Goal: Task Accomplishment & Management: Complete application form

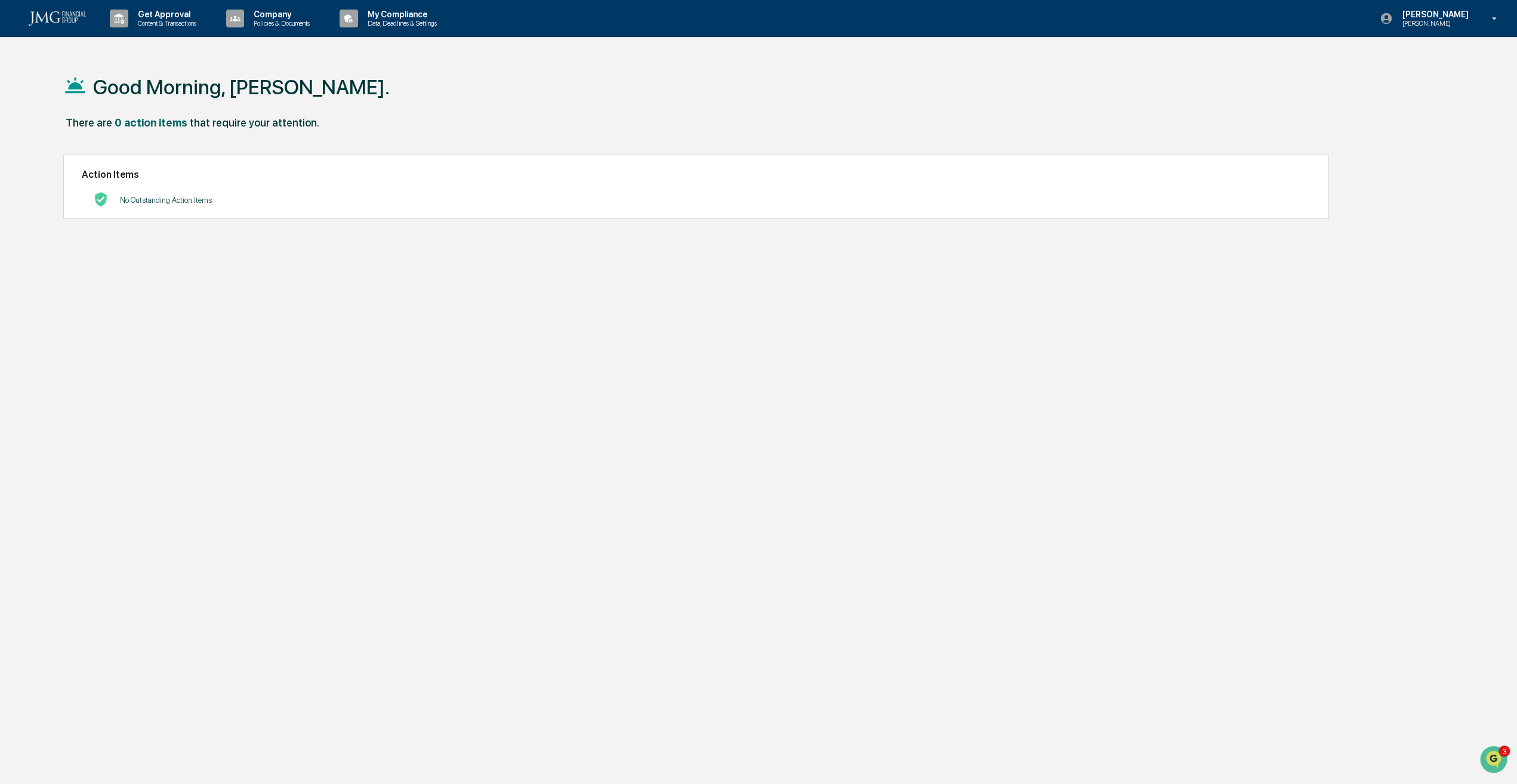
click at [1441, 33] on div "Adam Boyer Adam Test" at bounding box center [1442, 18] width 149 height 37
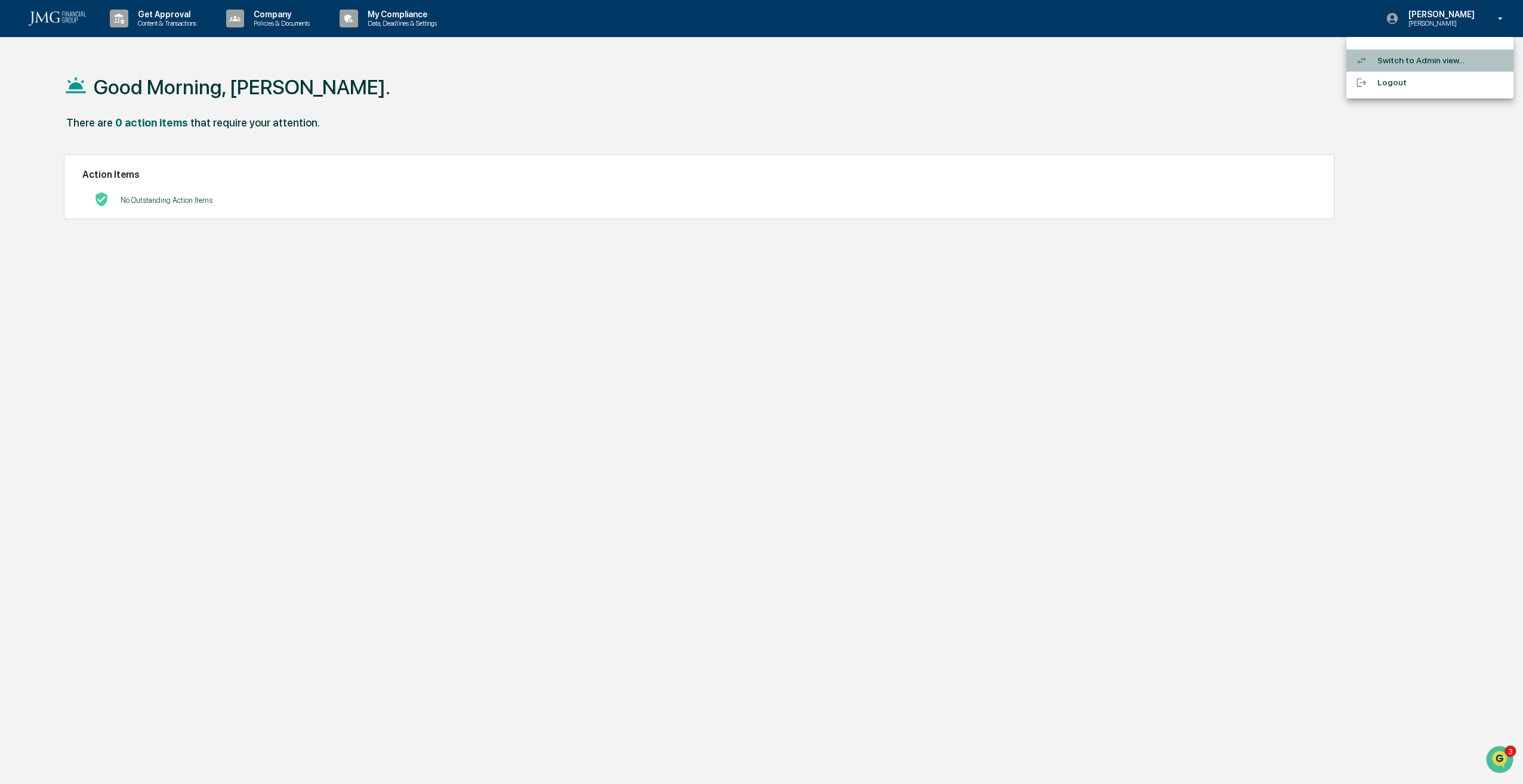
click at [1426, 62] on li "Switch to Admin view..." at bounding box center [1430, 60] width 167 height 22
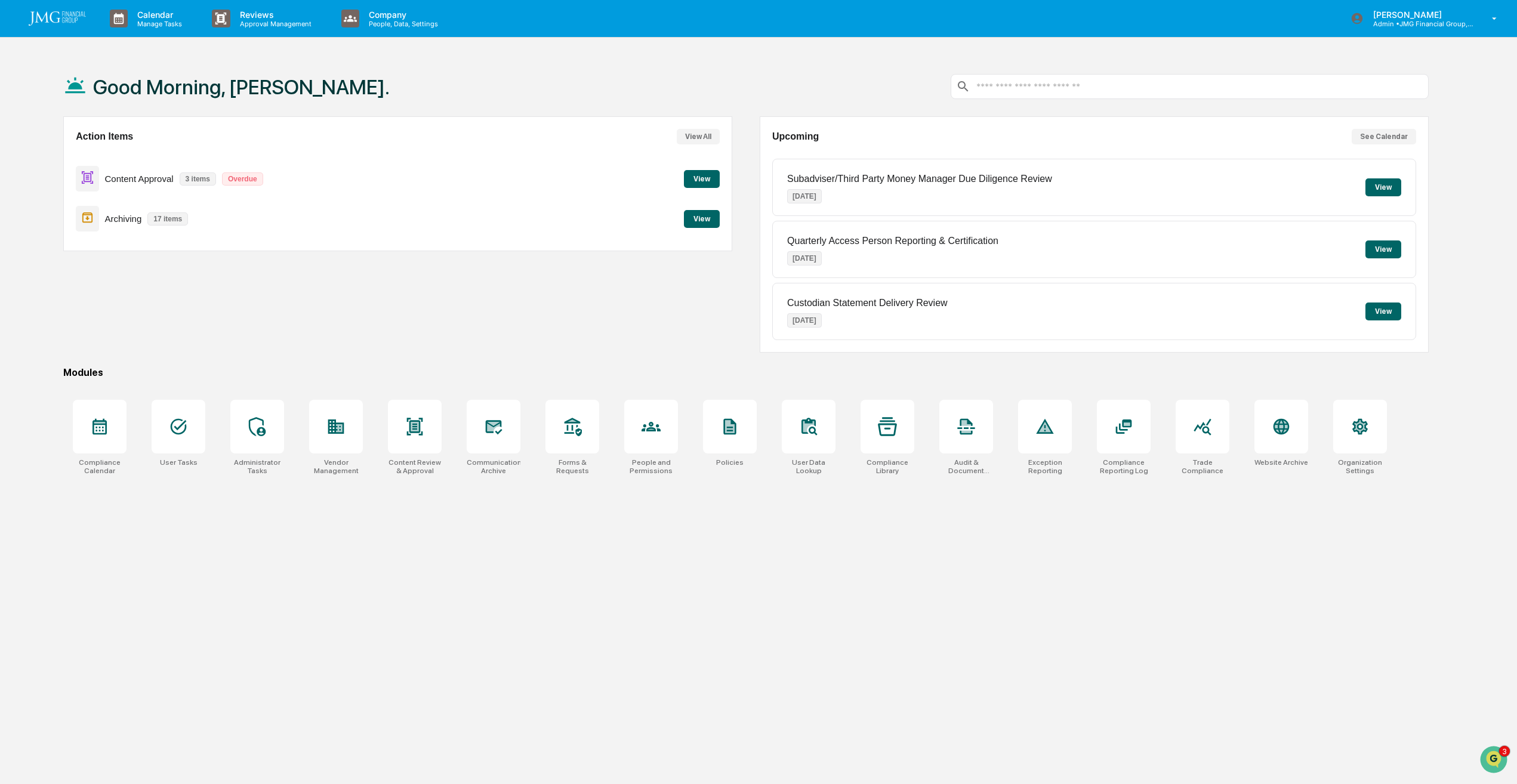
click at [693, 179] on button "View" at bounding box center [701, 178] width 36 height 18
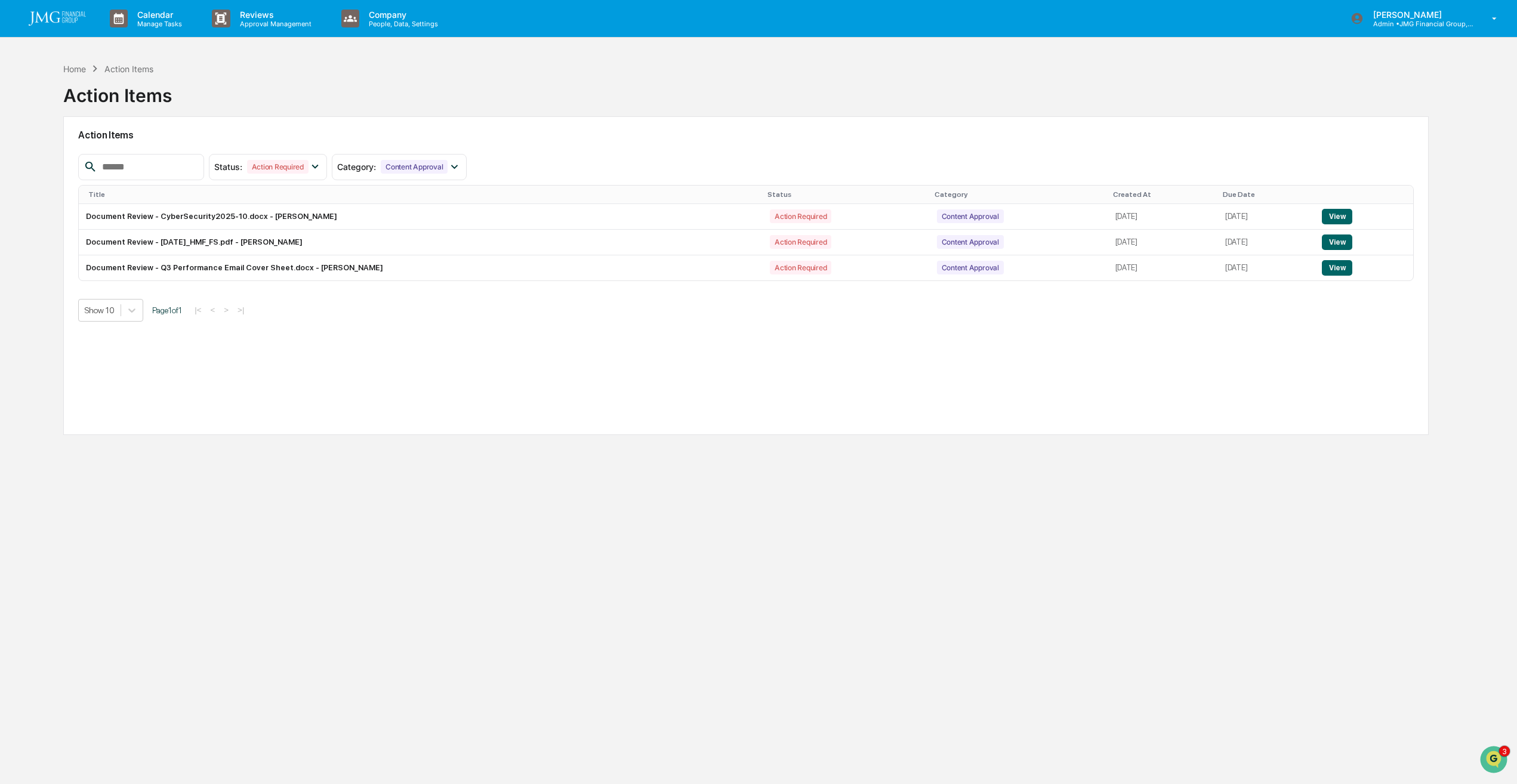
click at [1348, 220] on button "View" at bounding box center [1337, 216] width 30 height 15
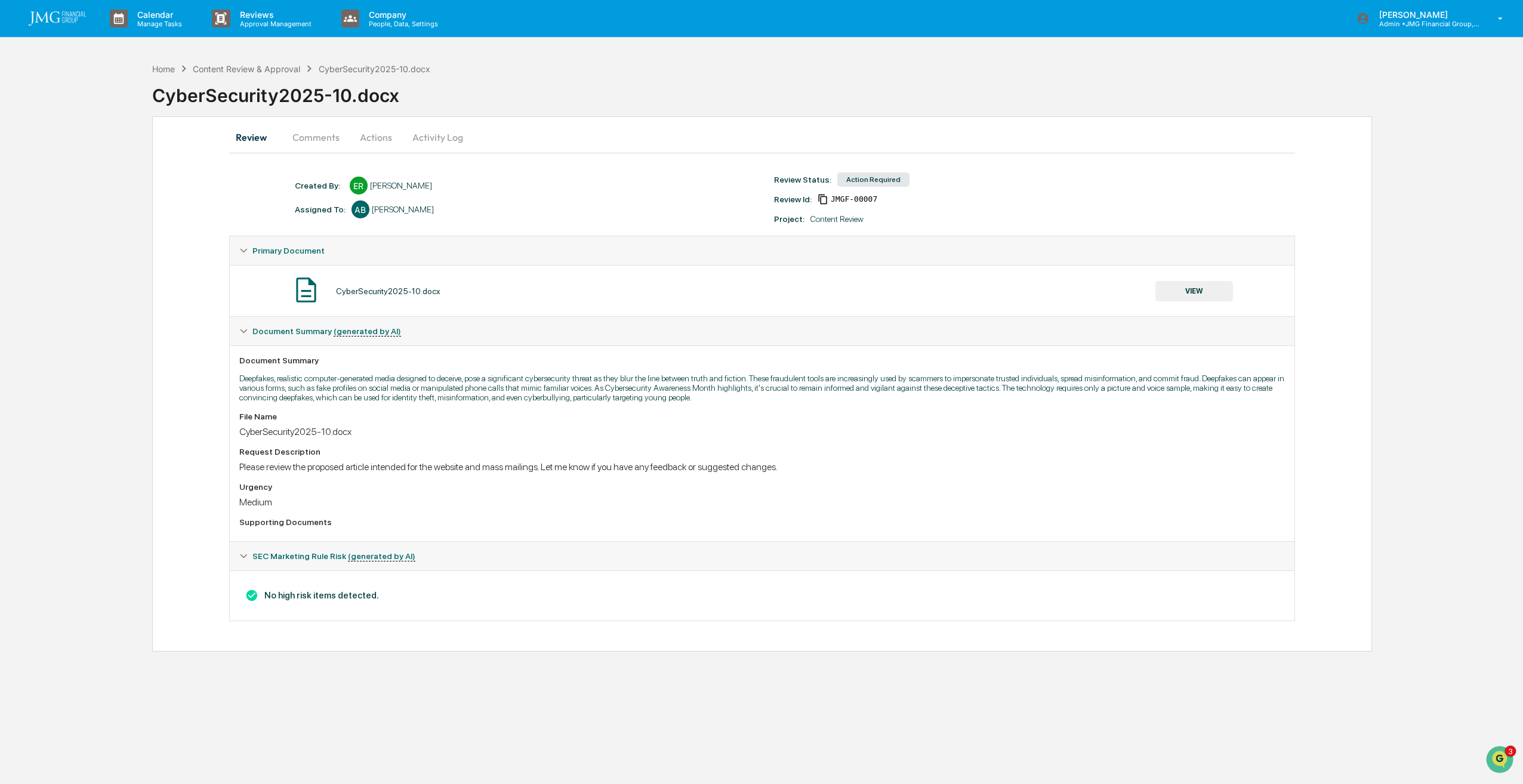
click at [1196, 295] on button "VIEW" at bounding box center [1194, 291] width 77 height 20
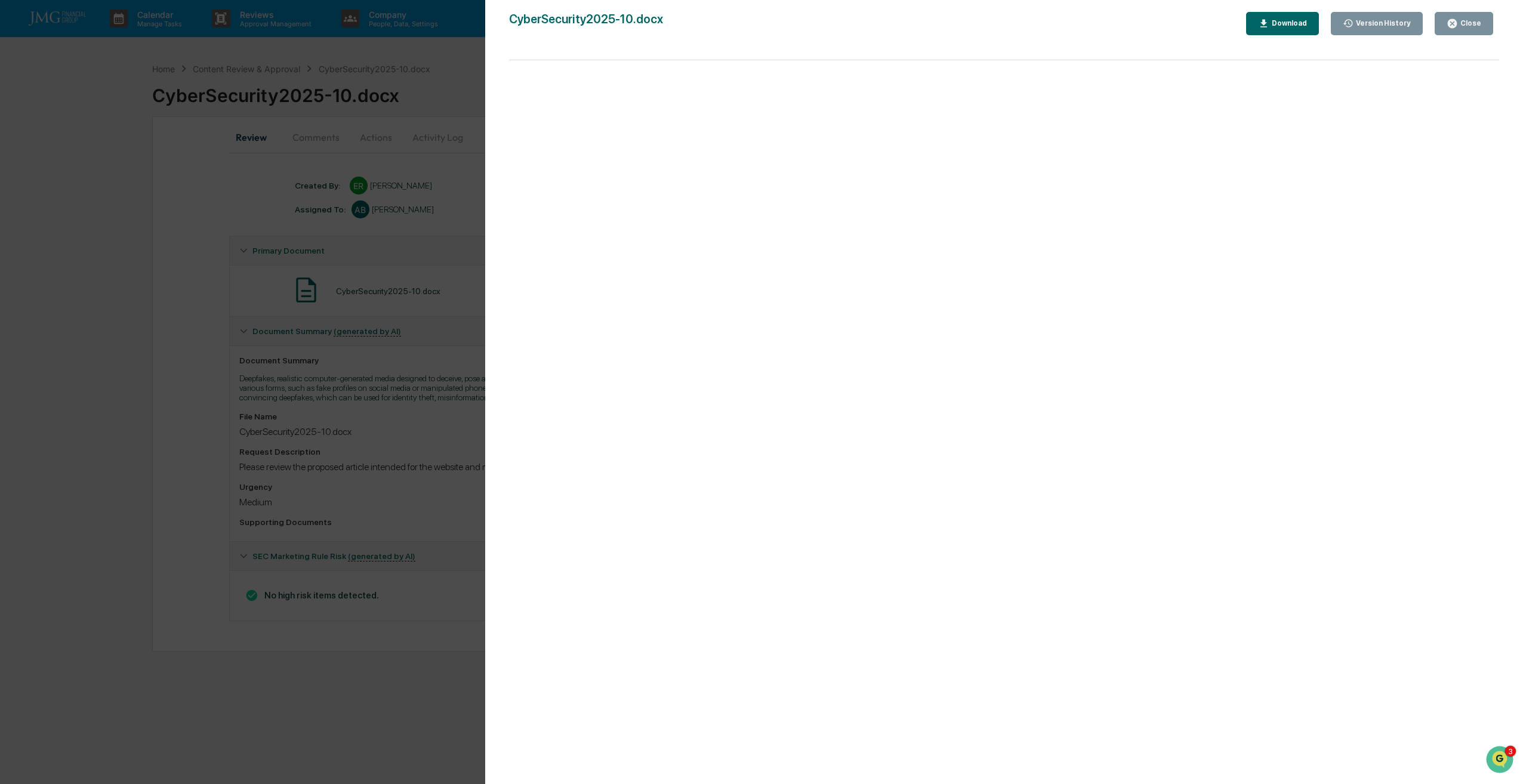
click at [1457, 20] on icon "button" at bounding box center [1452, 23] width 9 height 9
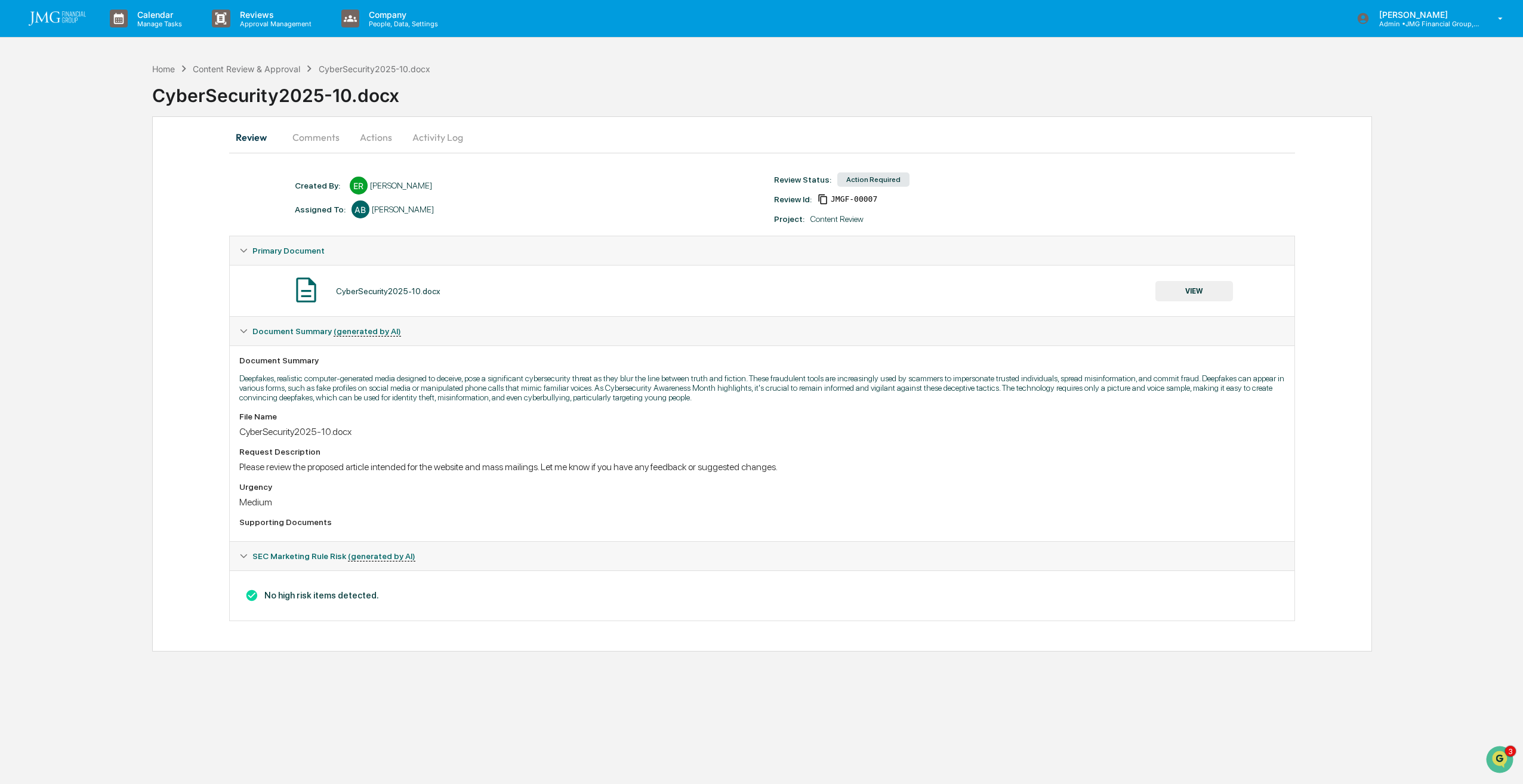
click at [329, 142] on button "Comments" at bounding box center [316, 137] width 66 height 29
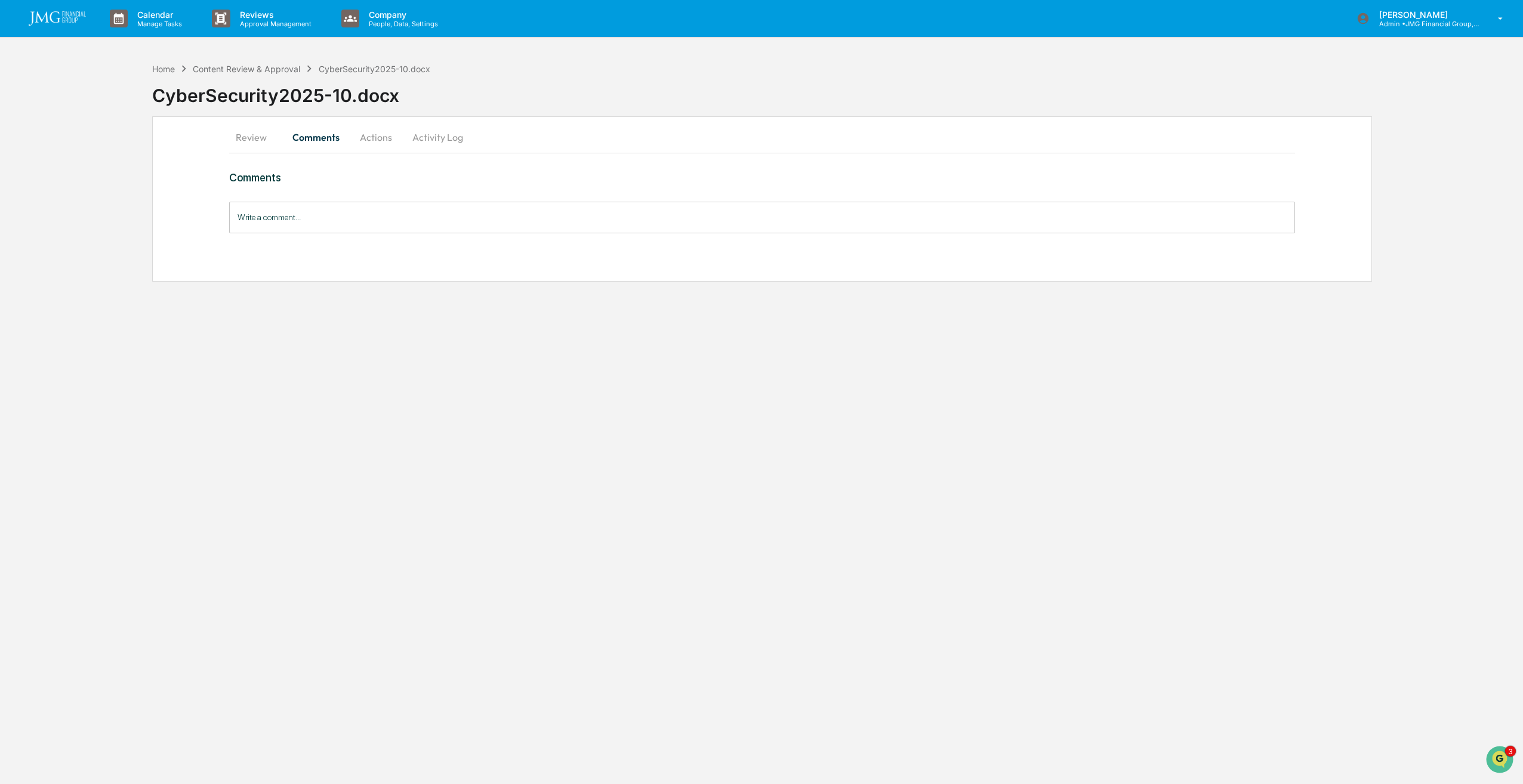
click at [374, 143] on button "Actions" at bounding box center [376, 137] width 54 height 29
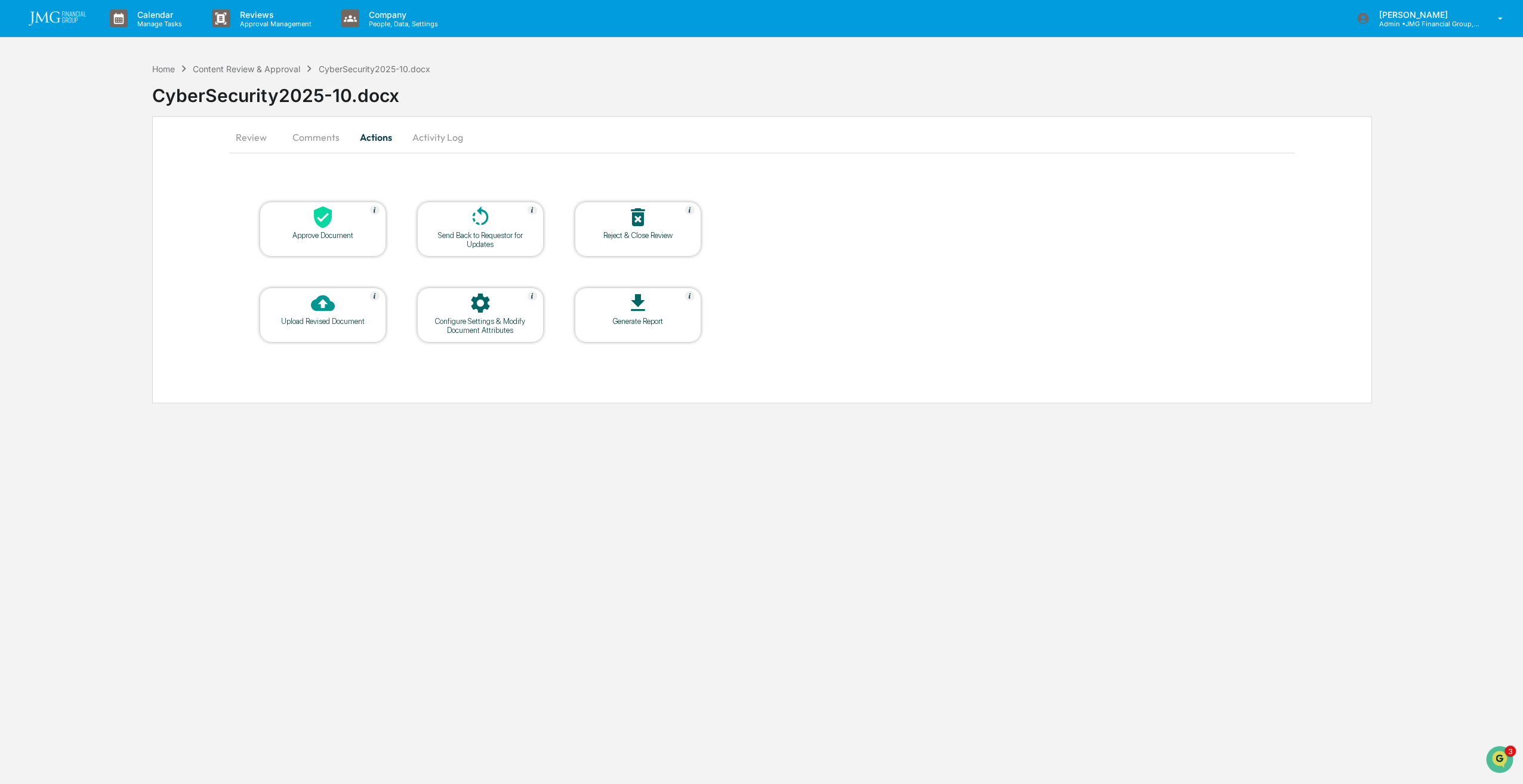
click at [474, 217] on icon at bounding box center [480, 217] width 24 height 24
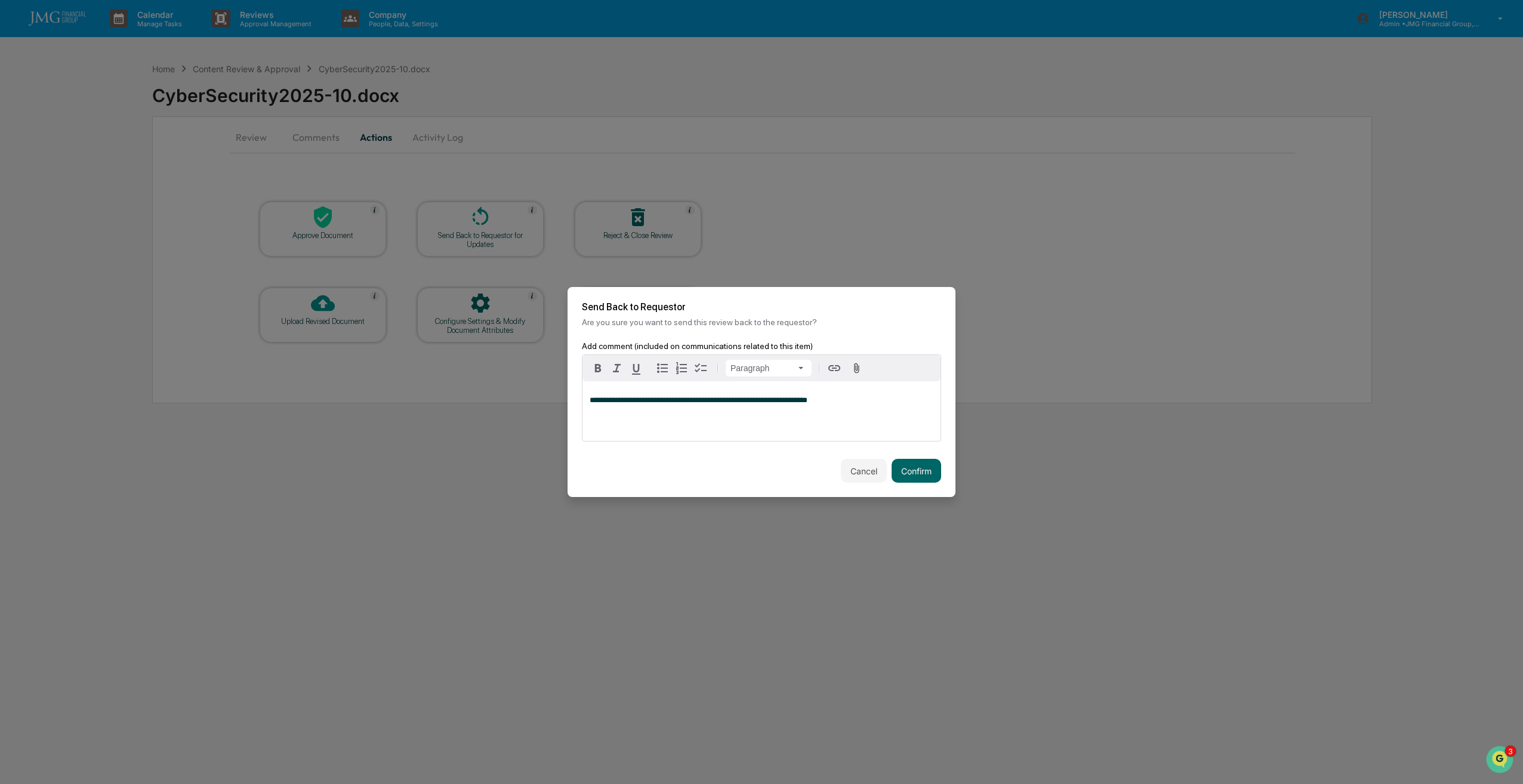
click at [902, 470] on button "Confirm" at bounding box center [916, 471] width 49 height 24
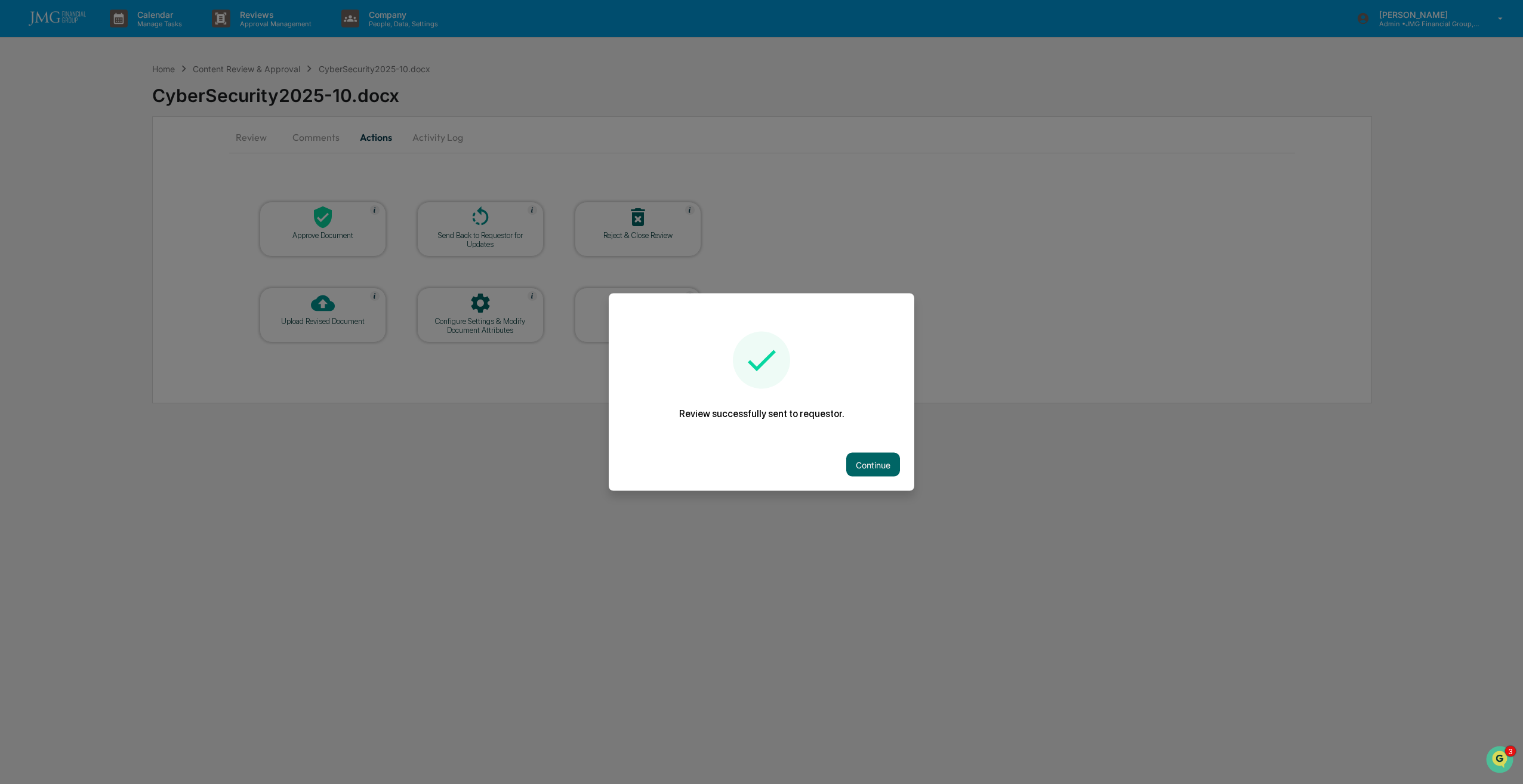
click at [881, 458] on button "Continue" at bounding box center [873, 464] width 54 height 24
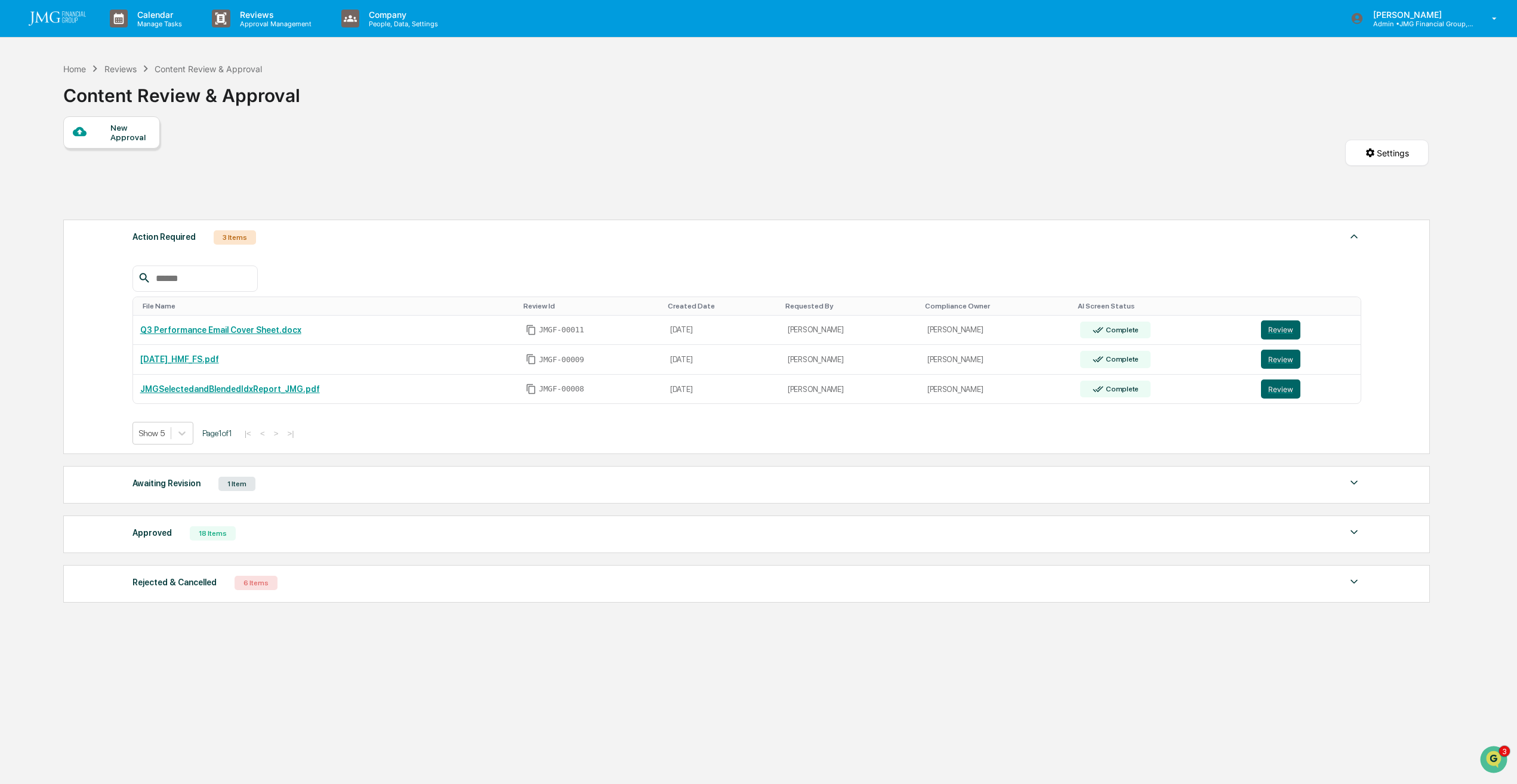
click at [1287, 329] on button "Review" at bounding box center [1280, 329] width 40 height 19
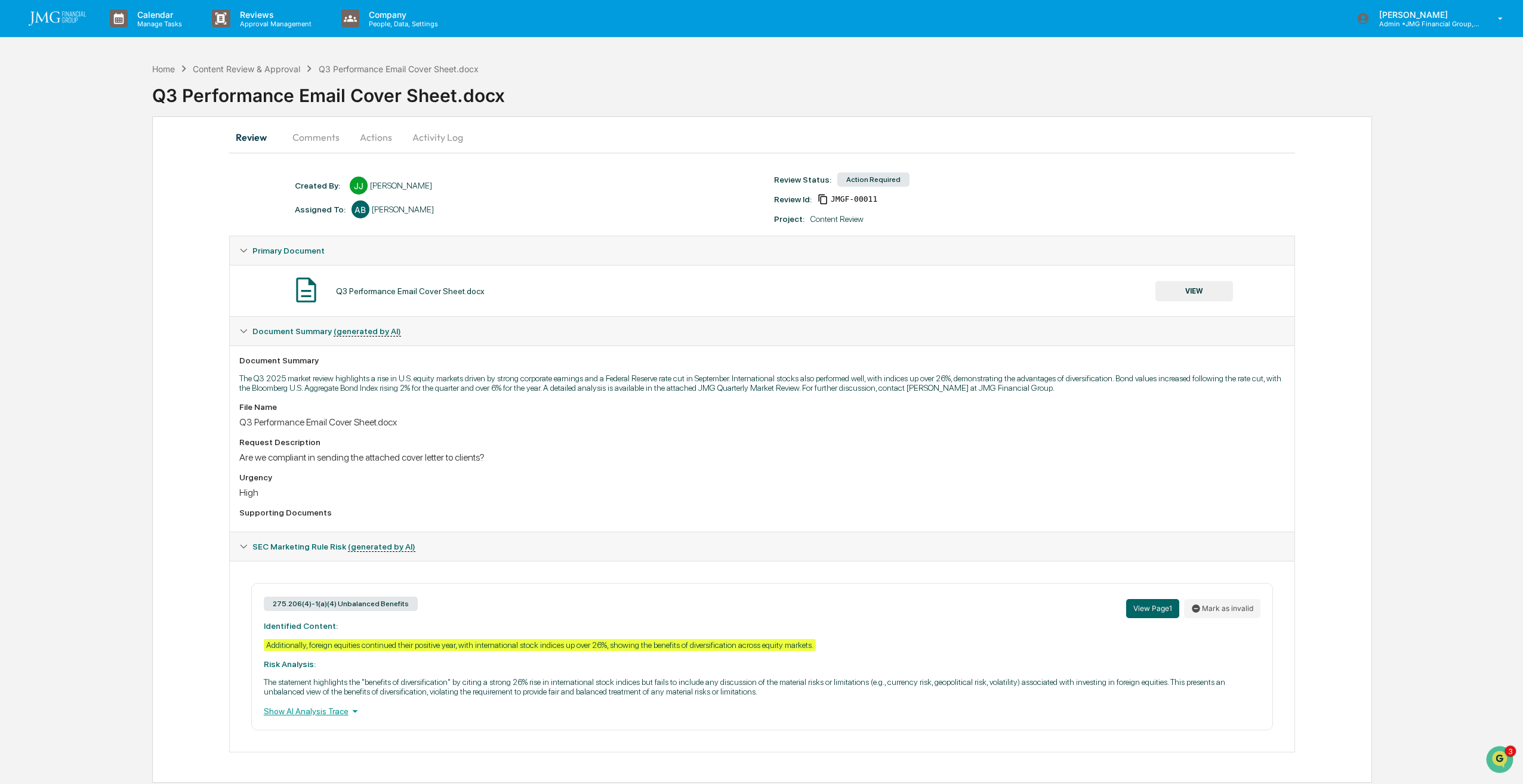
click at [326, 714] on div "Show AI Analysis Trace" at bounding box center [761, 712] width 996 height 13
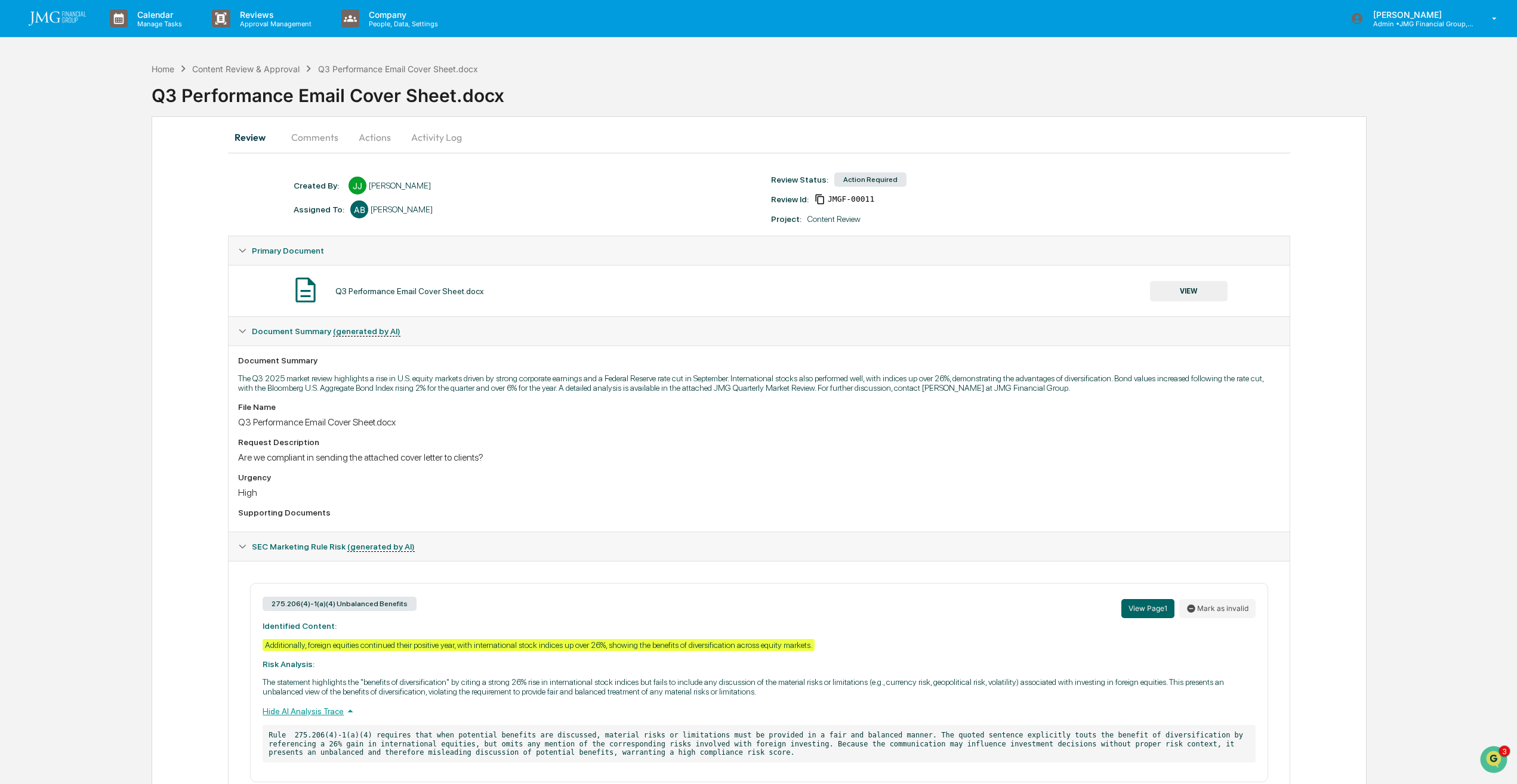
click at [326, 714] on div "Hide AI Analysis Trace" at bounding box center [759, 712] width 992 height 13
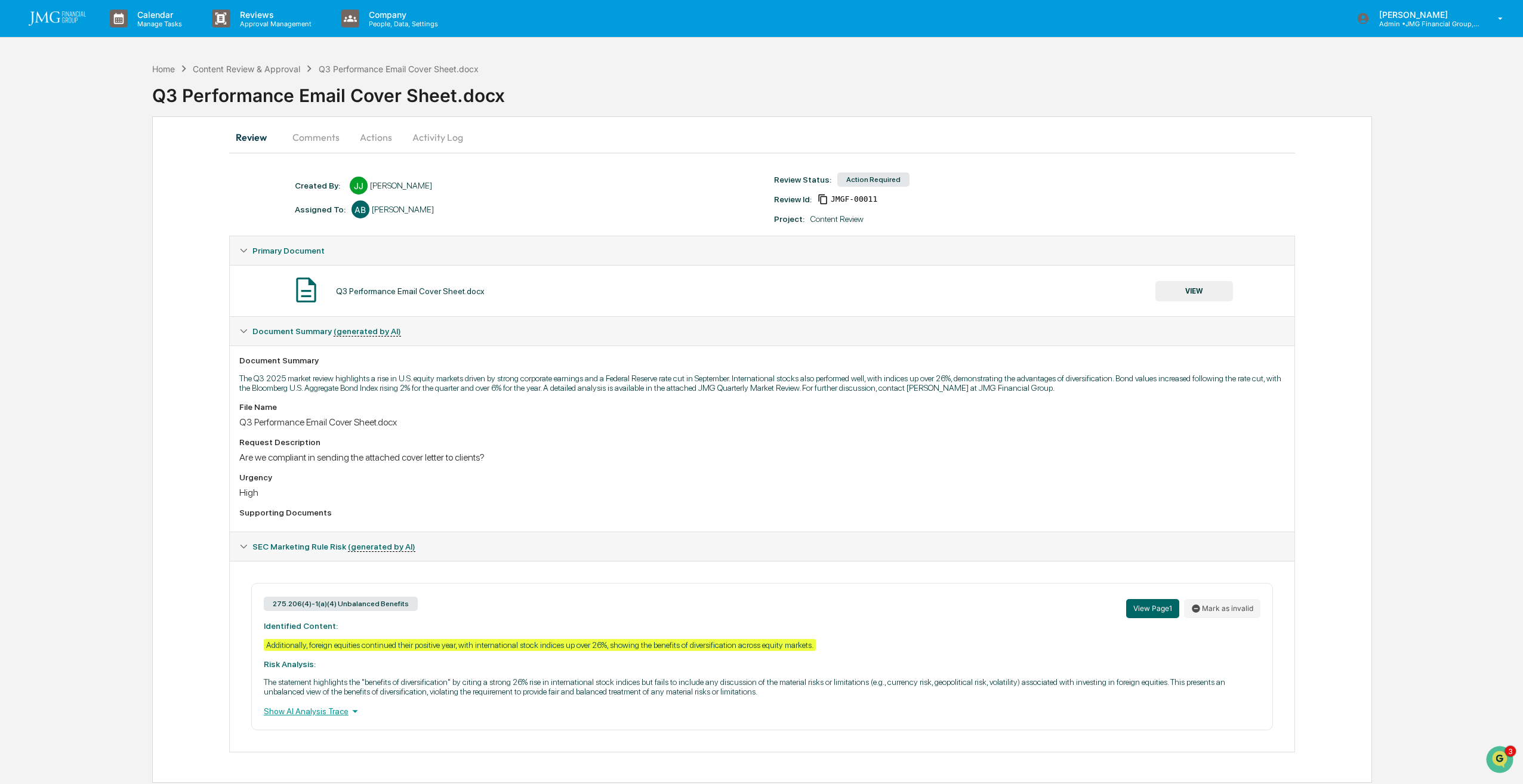
click at [1195, 292] on button "VIEW" at bounding box center [1194, 291] width 77 height 20
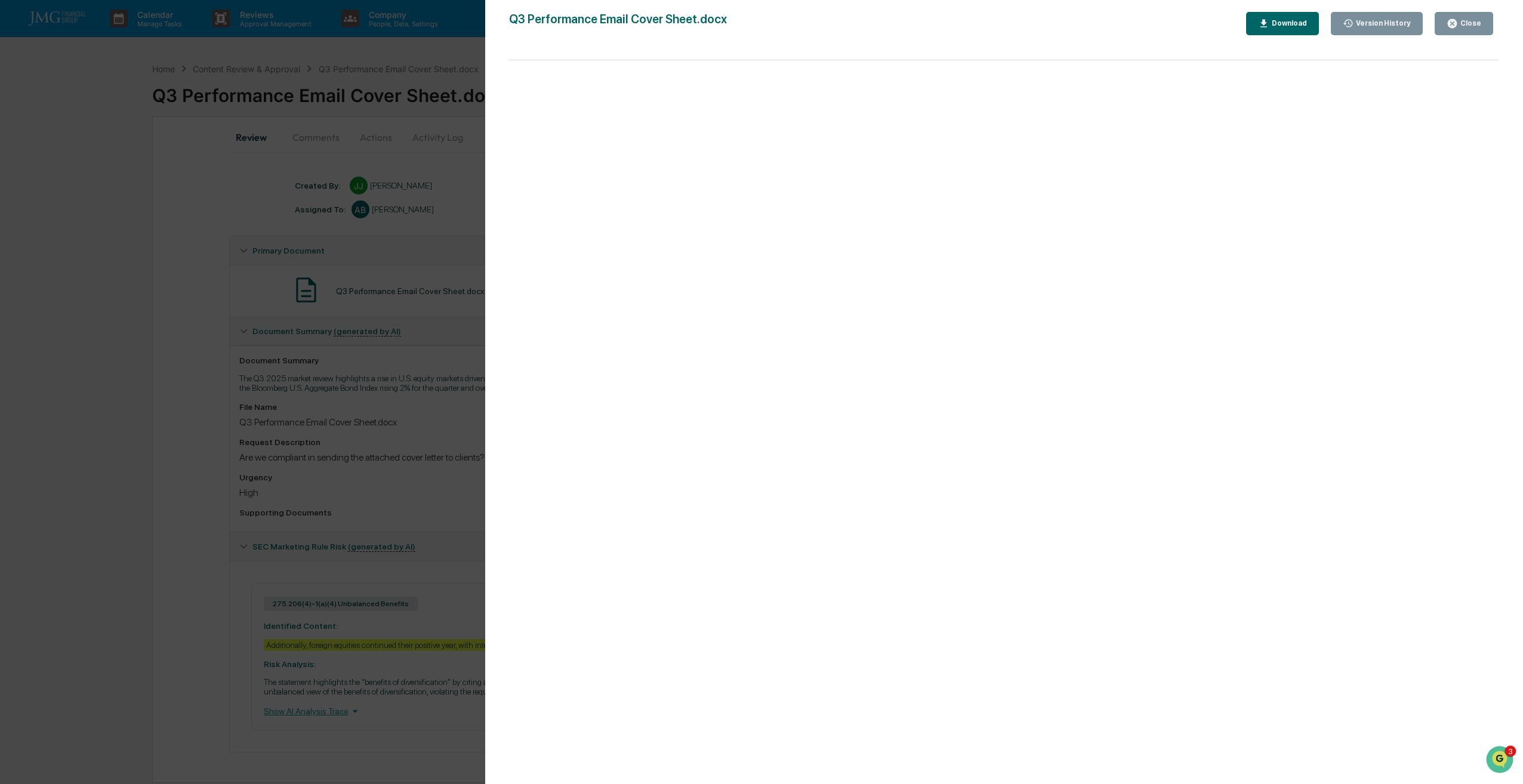
click at [1476, 26] on div "Close" at bounding box center [1469, 23] width 23 height 9
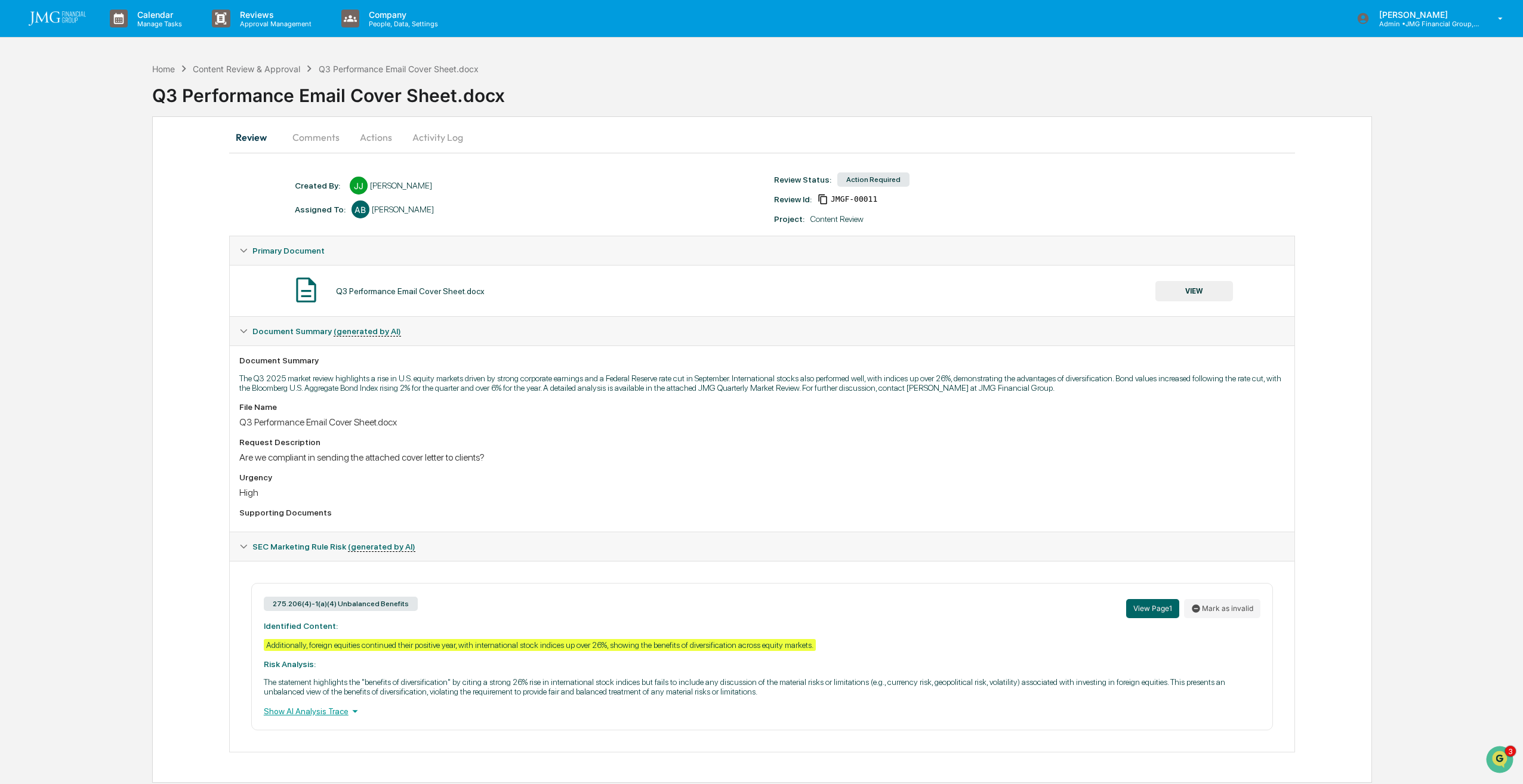
click at [1236, 601] on button "Mark as invalid" at bounding box center [1222, 608] width 76 height 19
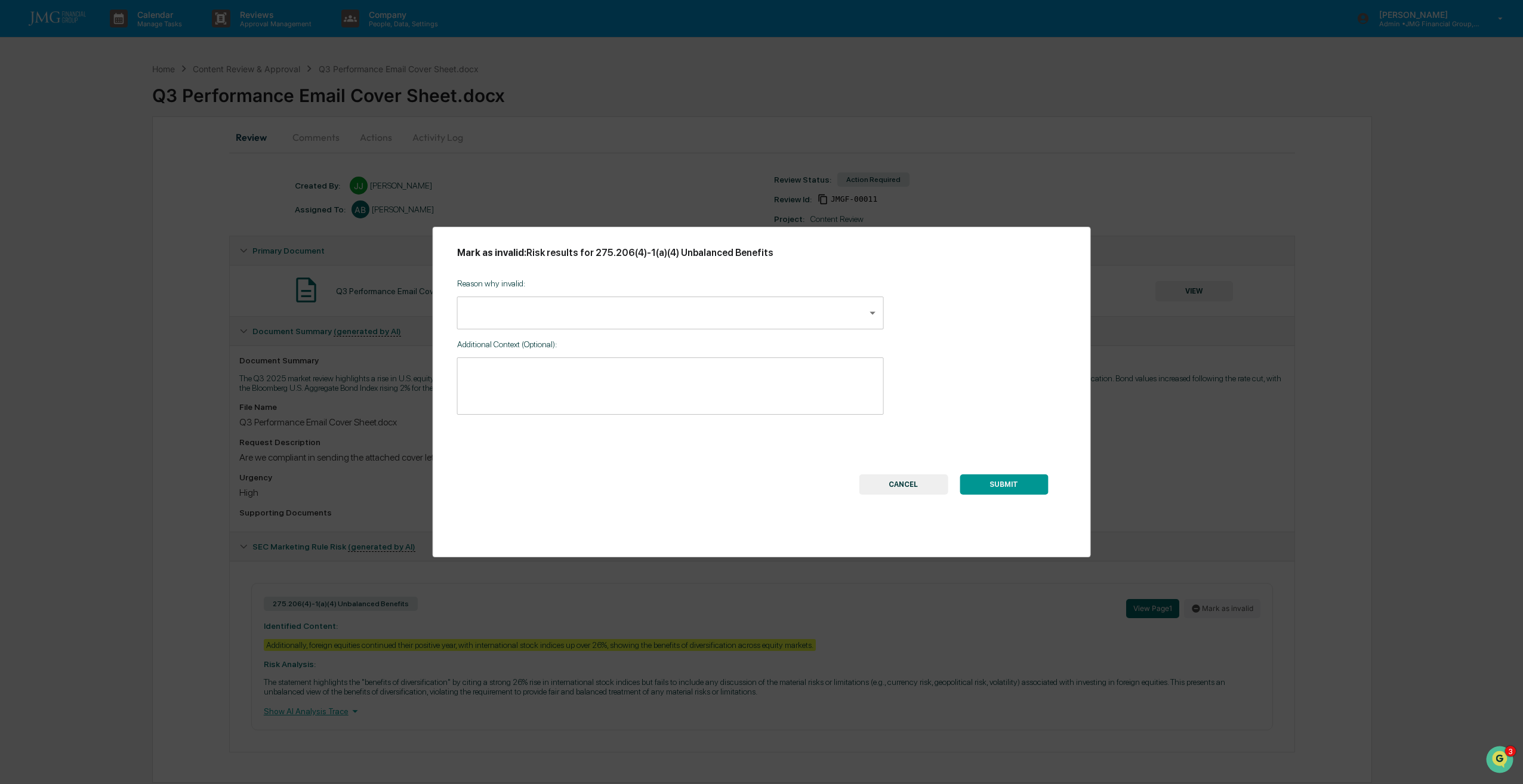
click at [858, 303] on body "Calendar Manage Tasks Reviews Approval Management Company People, Data, Setting…" at bounding box center [761, 392] width 1523 height 784
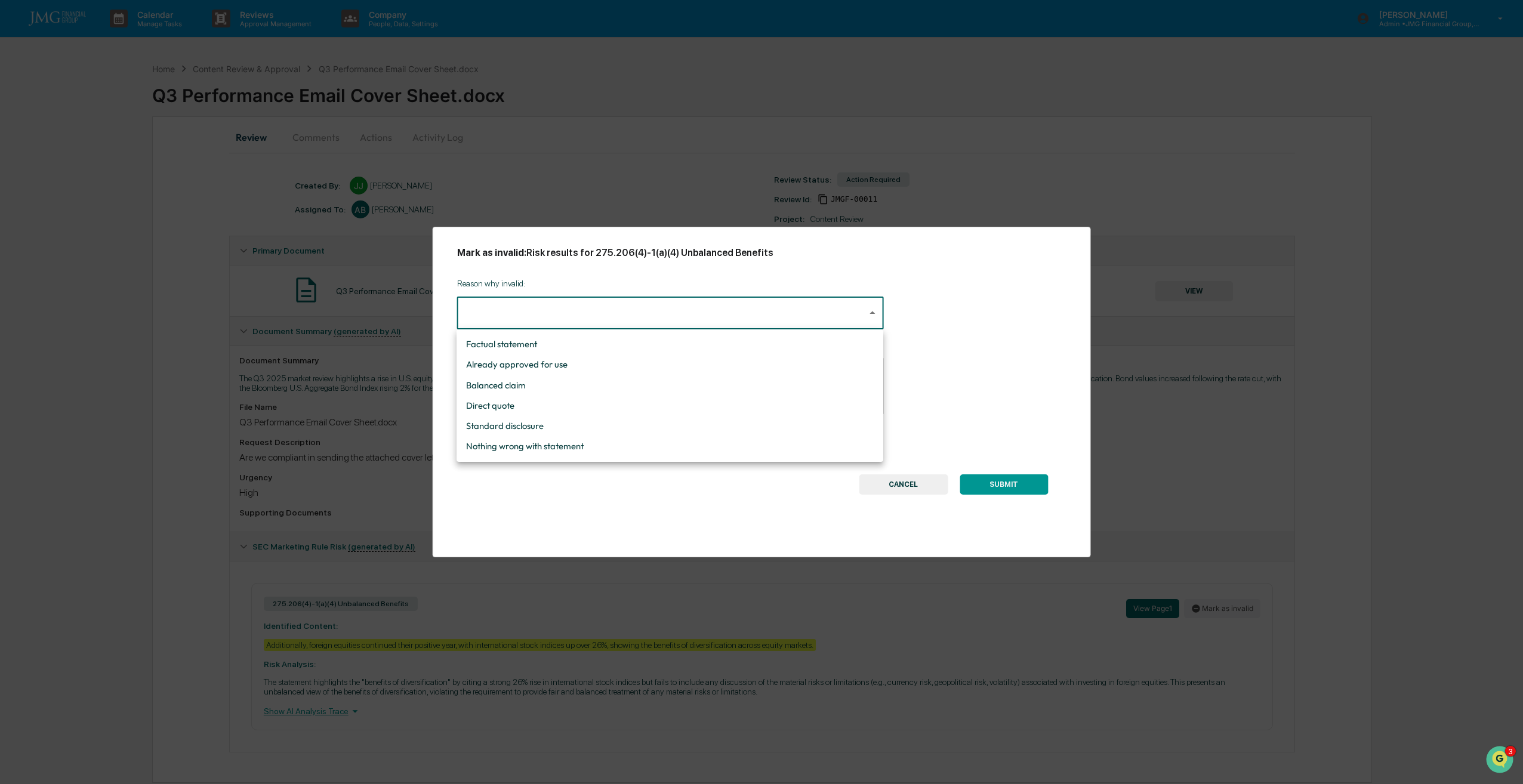
click at [526, 422] on li "Standard disclosure" at bounding box center [670, 425] width 427 height 20
type input "**********"
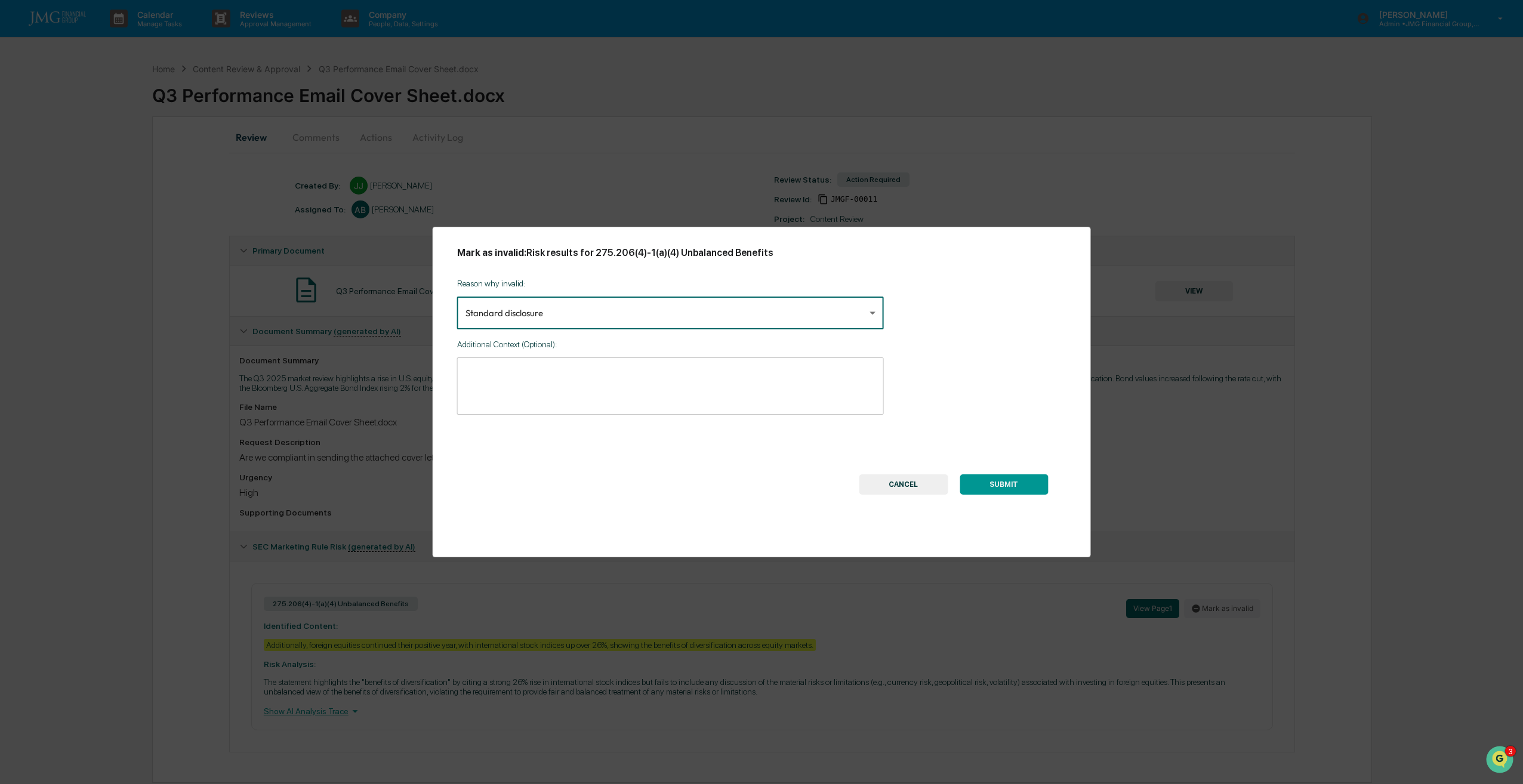
click at [621, 402] on textarea at bounding box center [670, 386] width 410 height 38
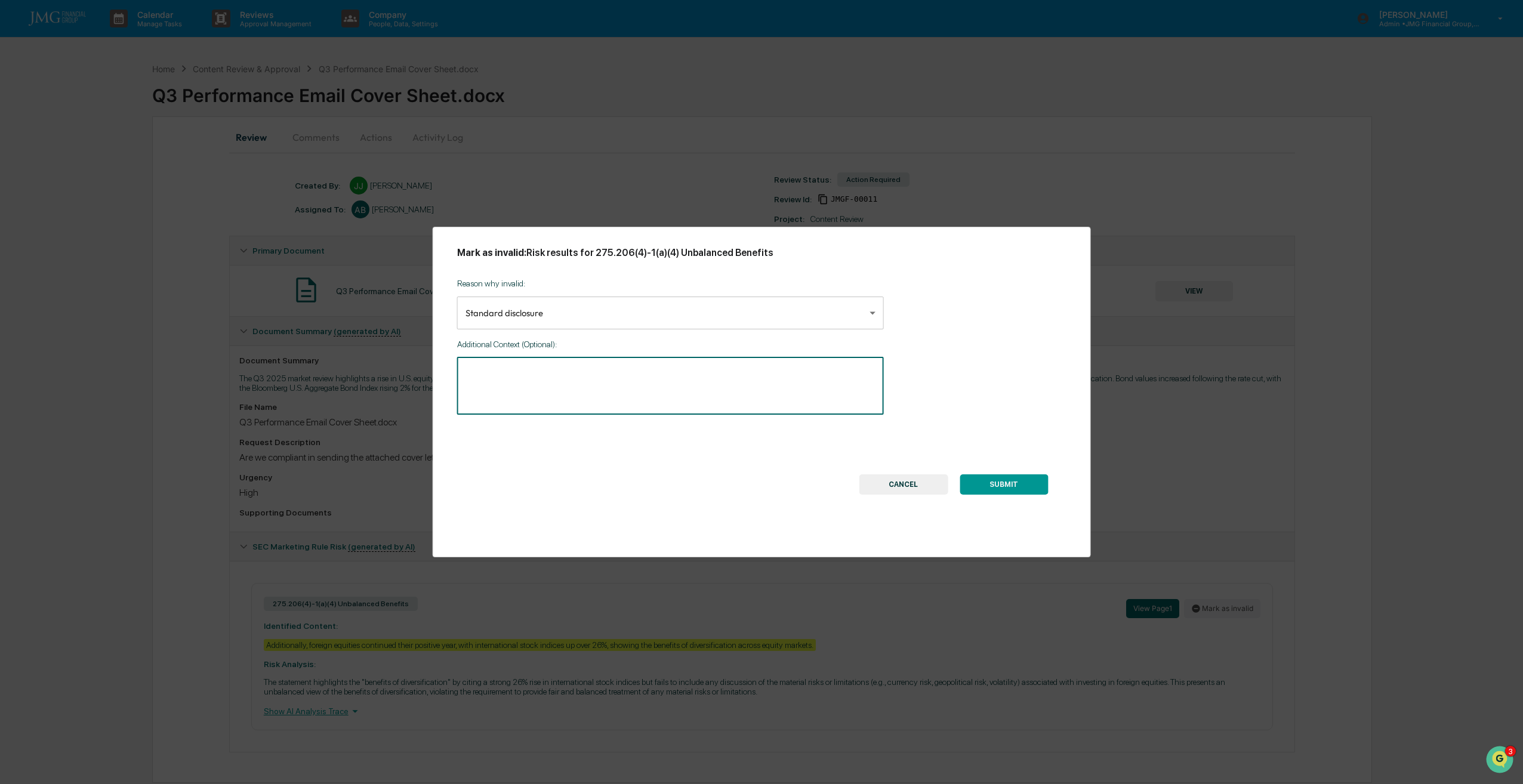
click at [1006, 483] on button "SUBMIT" at bounding box center [1003, 484] width 88 height 20
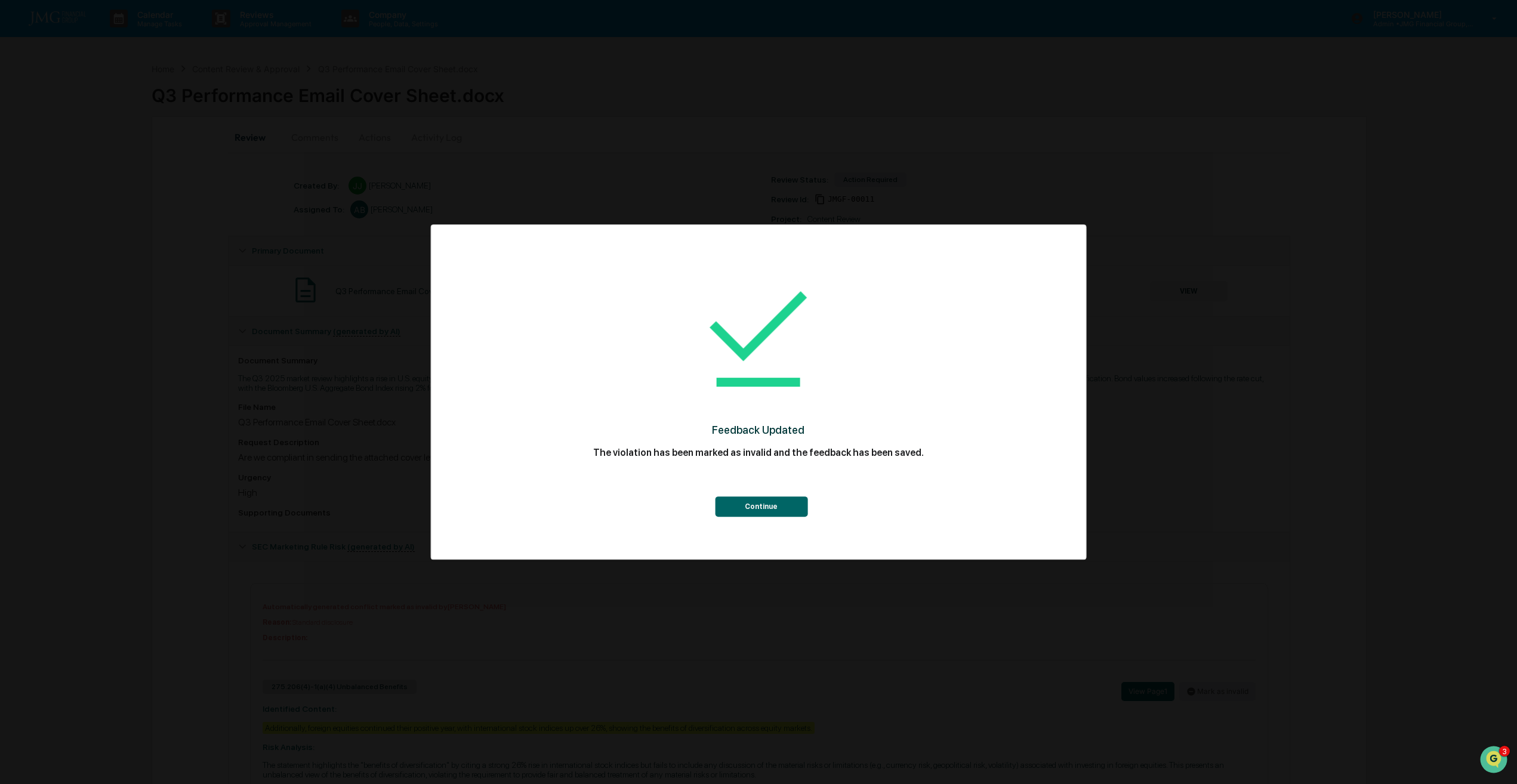
click at [751, 500] on button "Continue" at bounding box center [761, 506] width 93 height 20
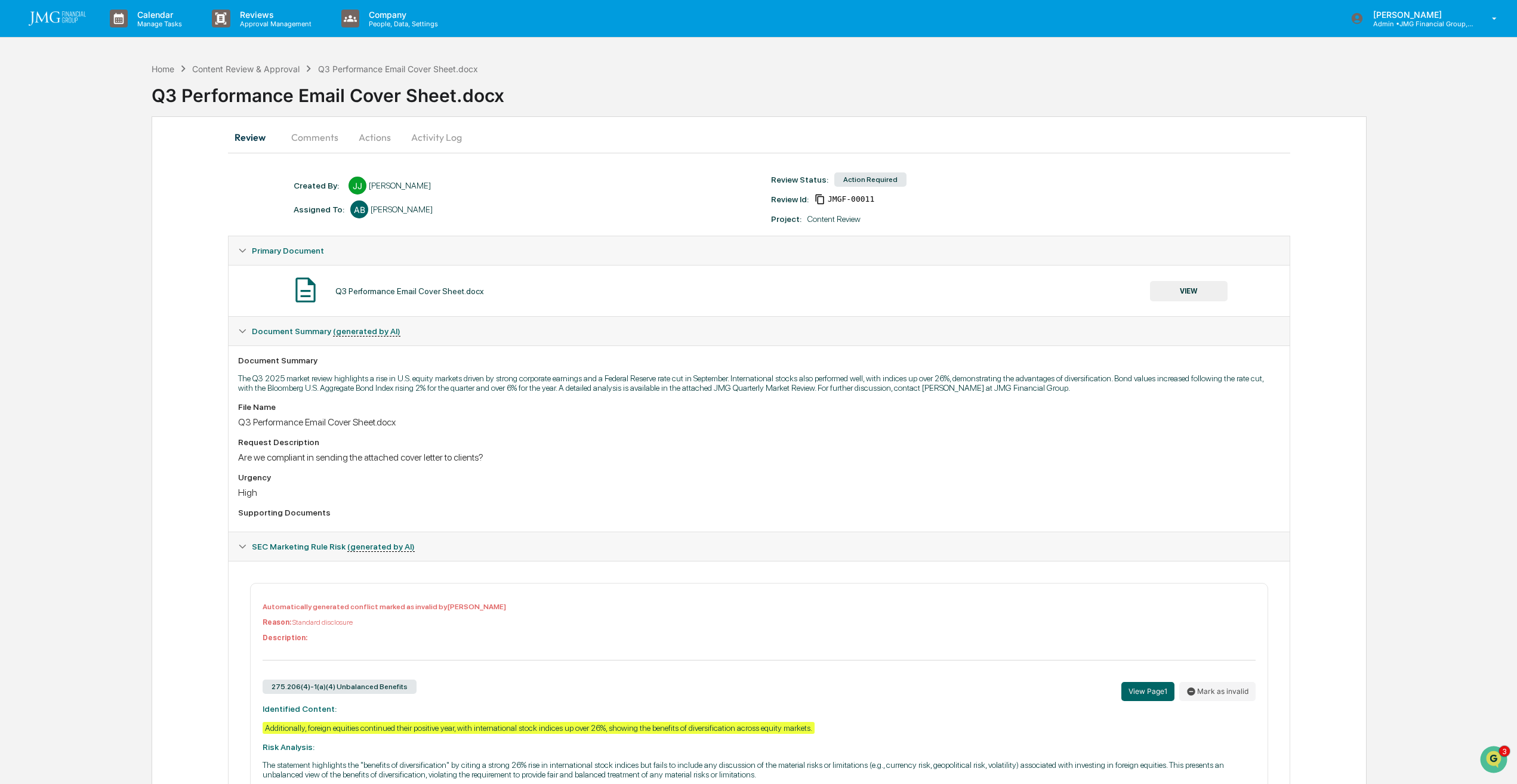
click at [385, 139] on button "Actions" at bounding box center [375, 137] width 54 height 29
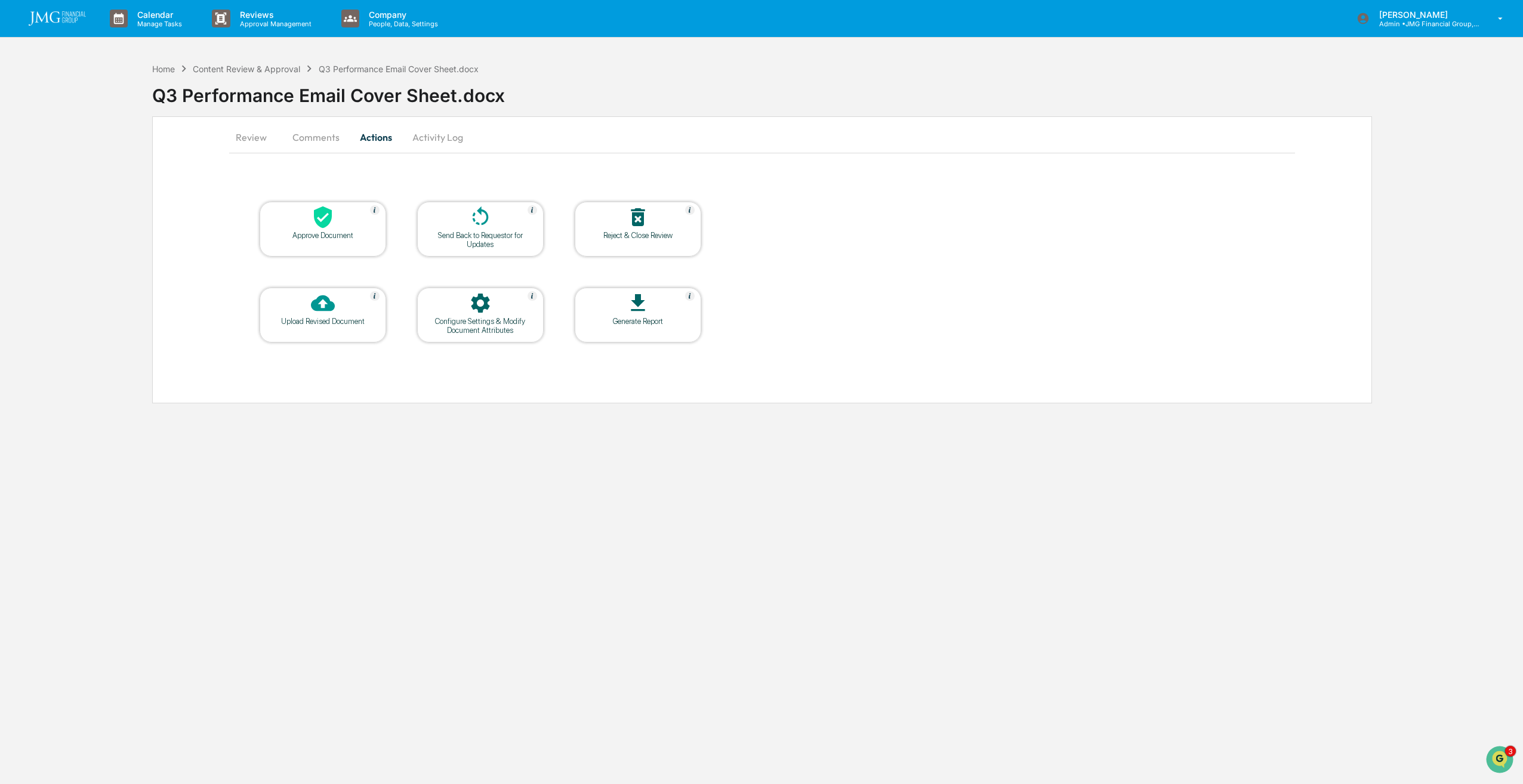
click at [341, 223] on div at bounding box center [323, 218] width 119 height 26
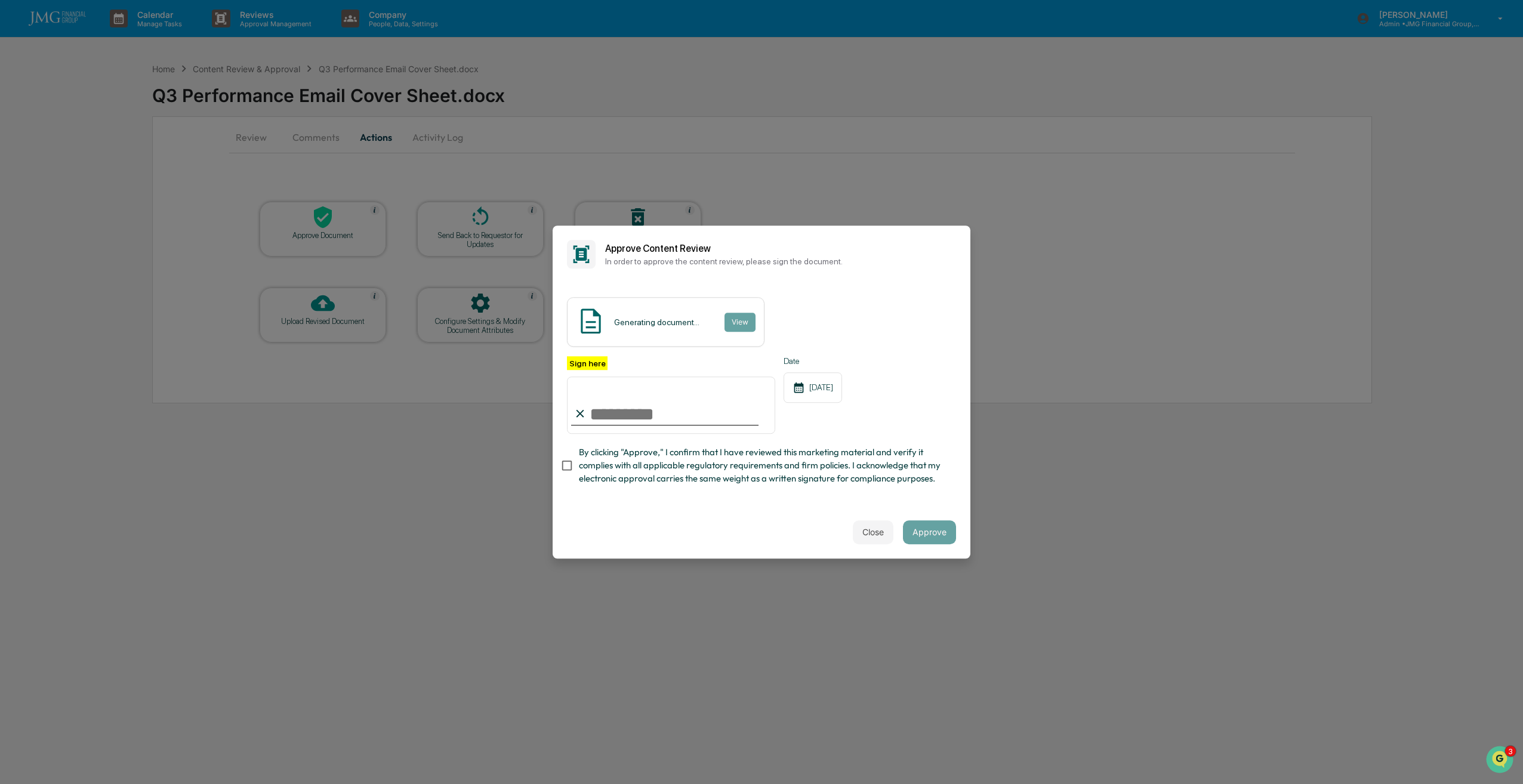
click at [685, 396] on input "Sign here" at bounding box center [671, 405] width 208 height 57
type input "**********"
click at [581, 460] on span "By clicking "Approve," I confirm that I have reviewed this marketing material a…" at bounding box center [763, 466] width 368 height 40
click at [802, 531] on div "Close Approve" at bounding box center [761, 532] width 418 height 52
click at [709, 388] on input "**********" at bounding box center [671, 405] width 208 height 57
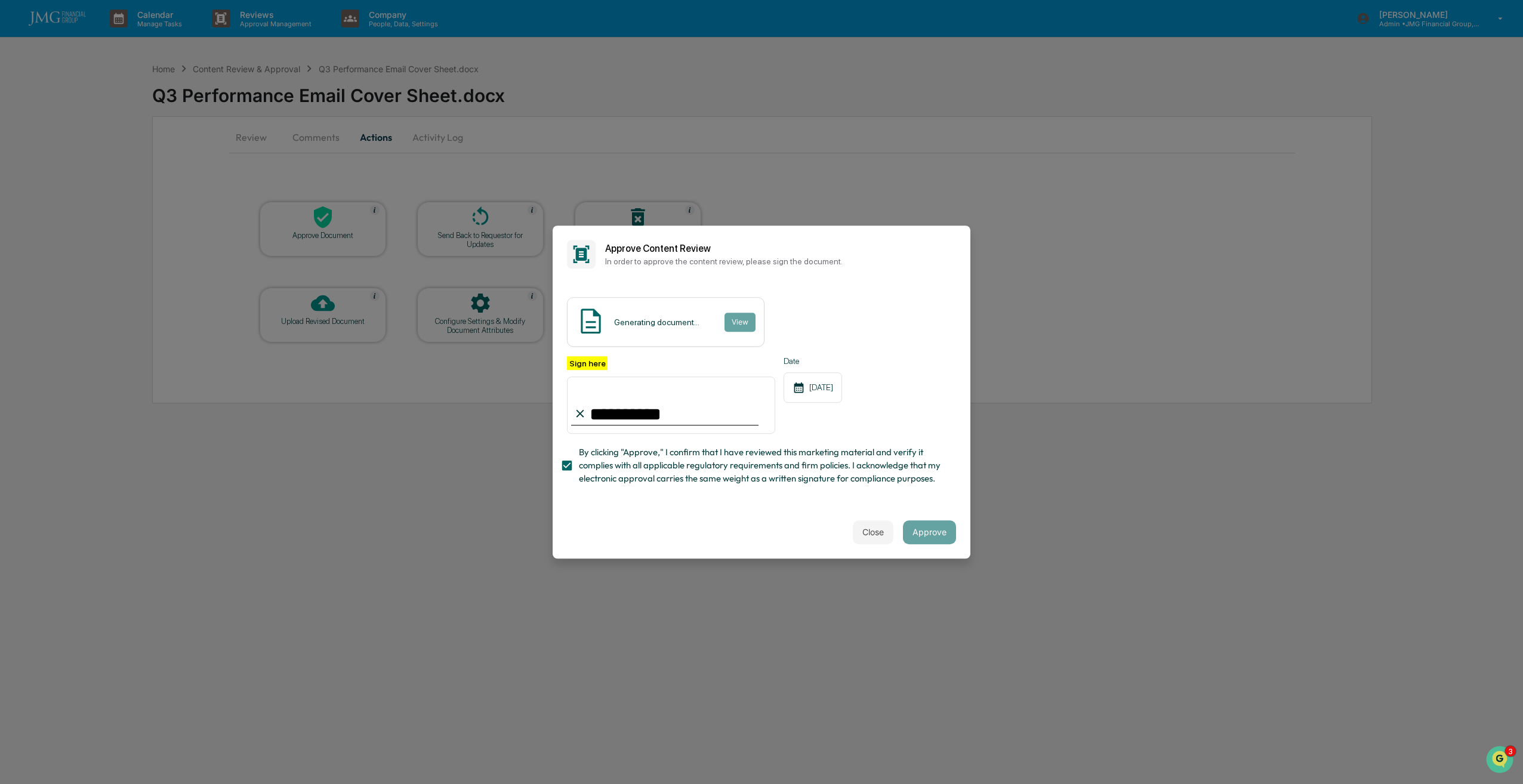
click at [777, 472] on span "By clicking "Approve," I confirm that I have reviewed this marketing material a…" at bounding box center [763, 466] width 368 height 40
click at [586, 469] on span "By clicking "Approve," I confirm that I have reviewed this marketing material a…" at bounding box center [763, 466] width 368 height 40
click at [926, 541] on button "Approve" at bounding box center [929, 532] width 53 height 24
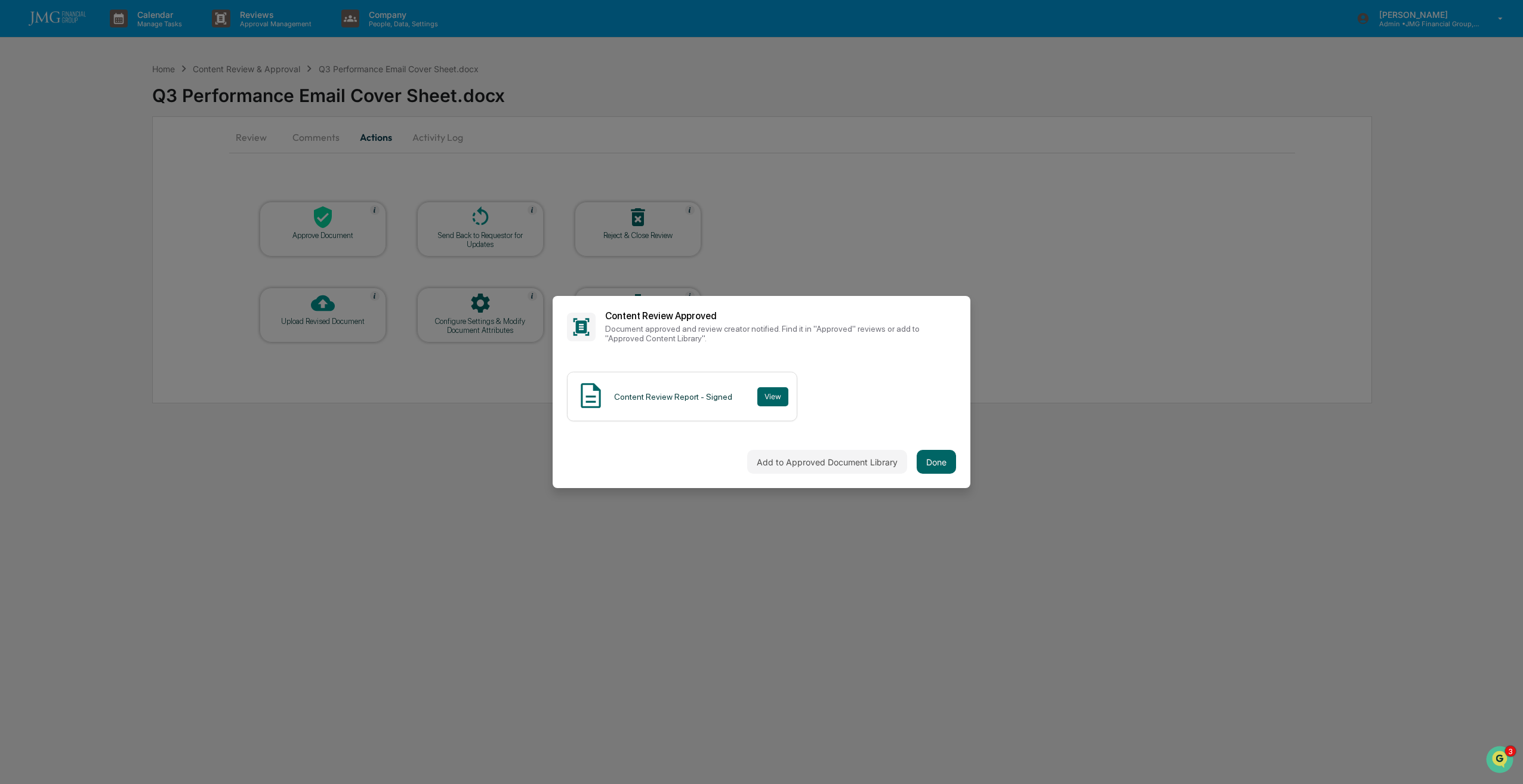
click at [940, 457] on button "Done" at bounding box center [936, 461] width 40 height 24
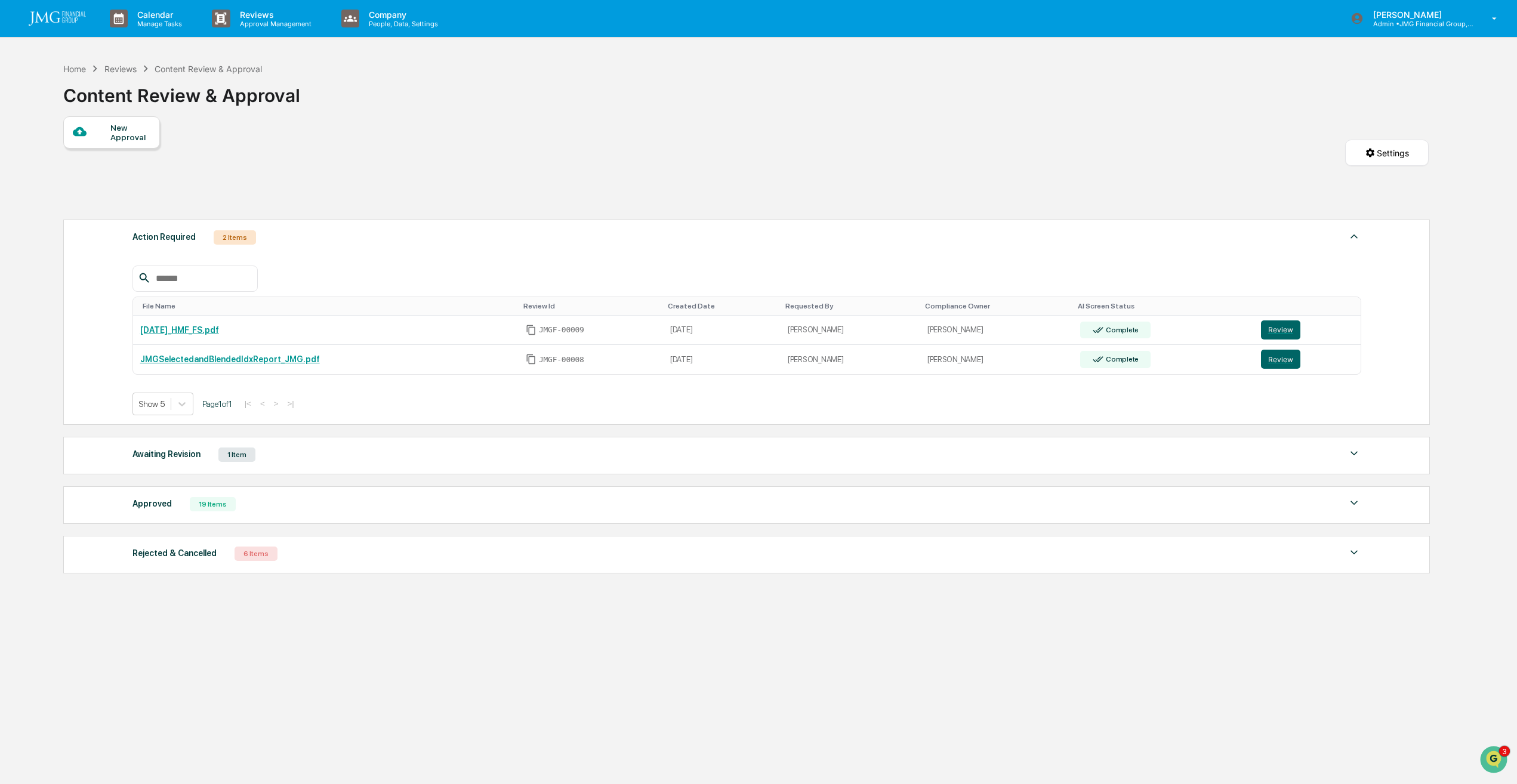
click at [298, 364] on link "JMGSelectedandBlendedIdxReport_JMG.pdf" at bounding box center [229, 359] width 180 height 10
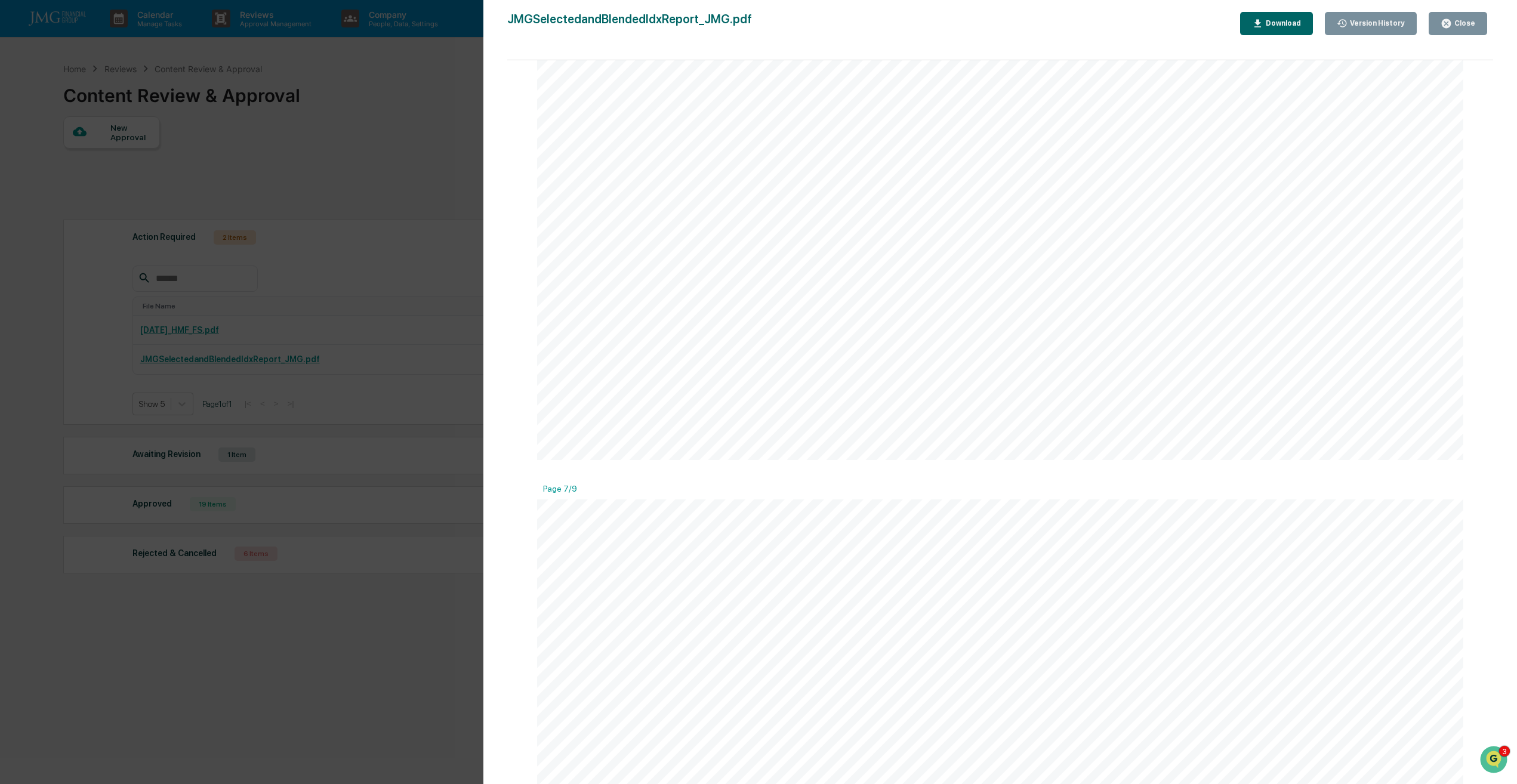
scroll to position [4475, 0]
click at [1448, 30] on button "Close" at bounding box center [1458, 24] width 58 height 23
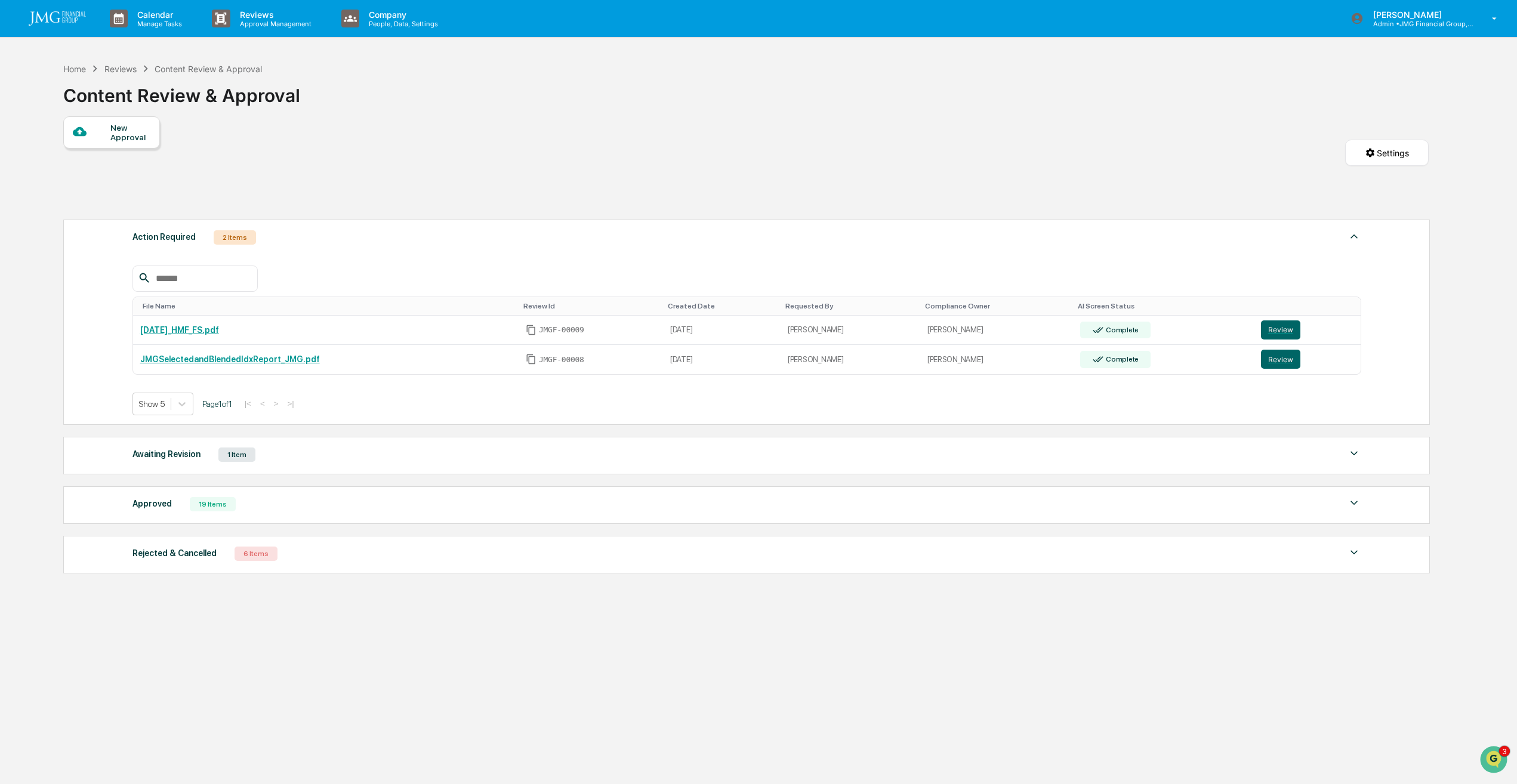
click at [1265, 360] on button "Review" at bounding box center [1280, 359] width 40 height 19
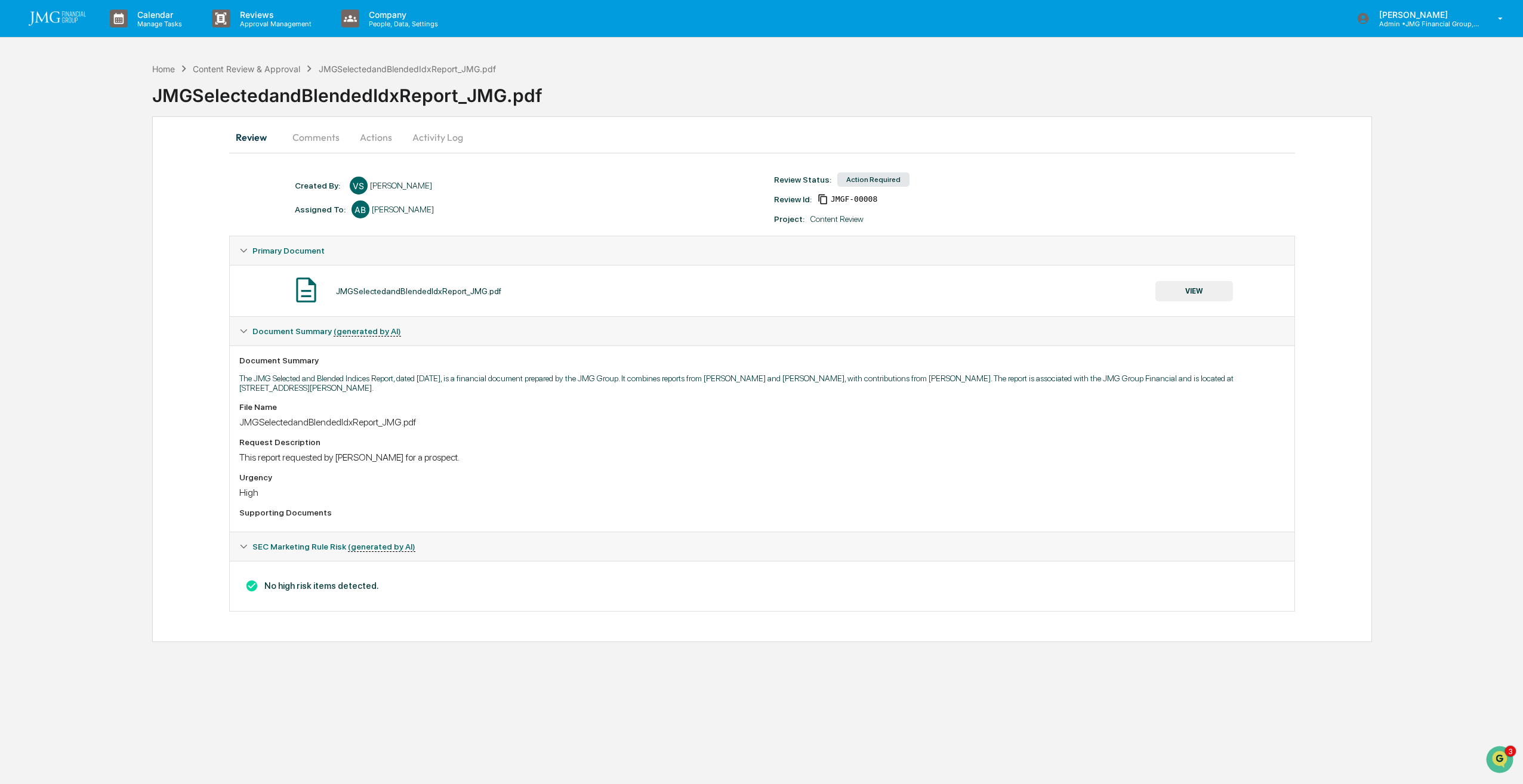
click at [380, 141] on button "Actions" at bounding box center [376, 137] width 54 height 29
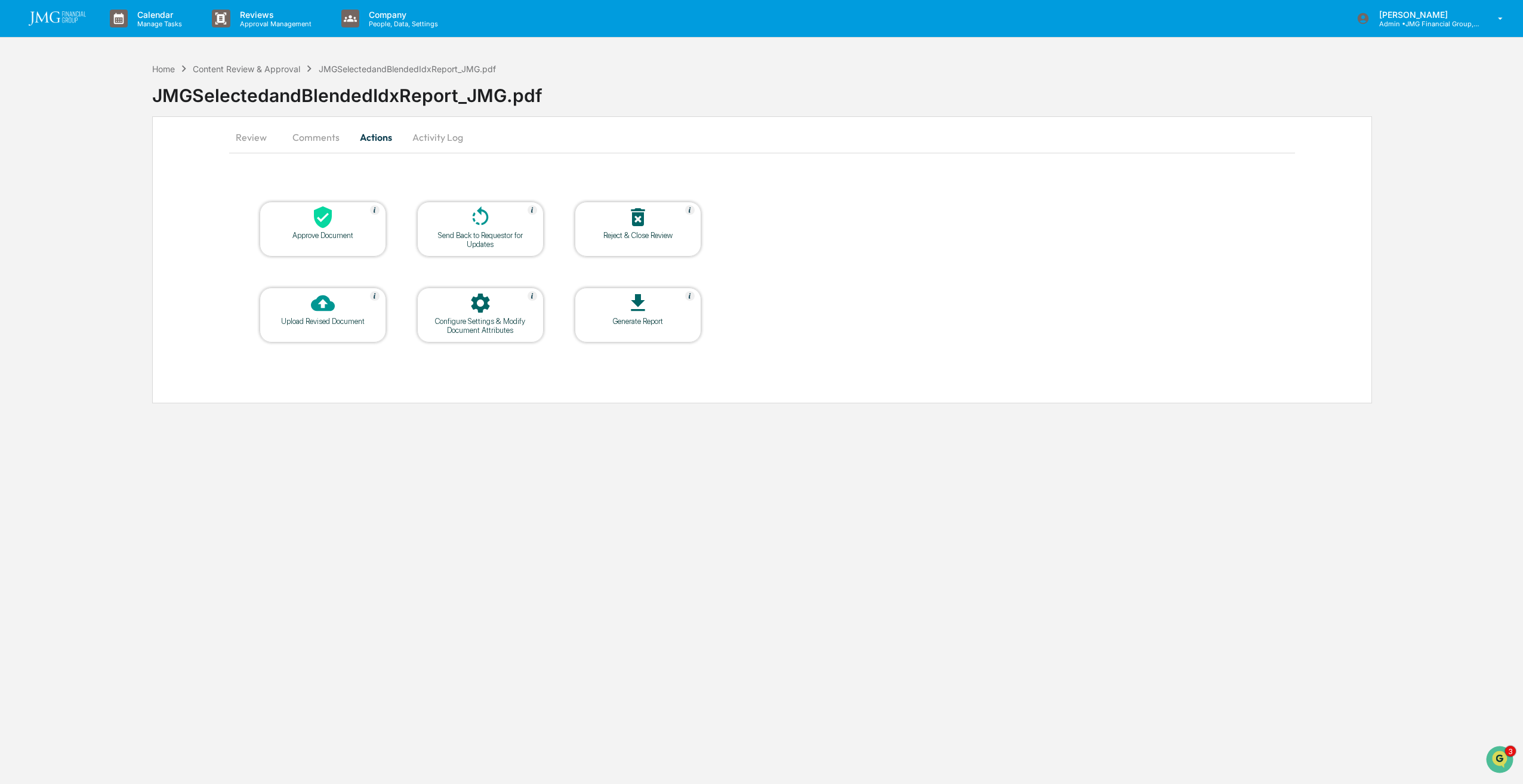
click at [643, 232] on div "Reject & Close Review" at bounding box center [638, 235] width 107 height 9
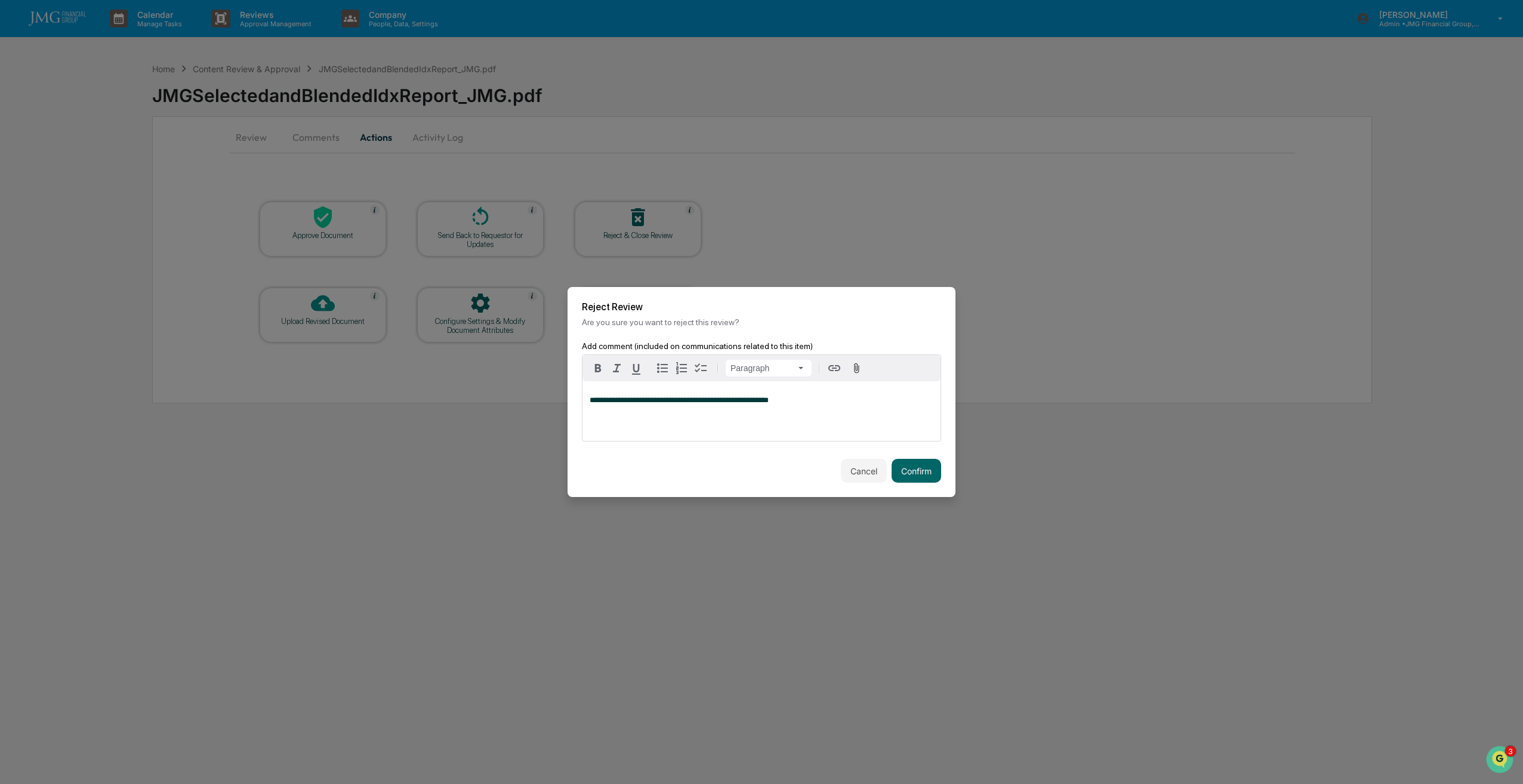
click at [906, 461] on button "Confirm" at bounding box center [916, 471] width 49 height 24
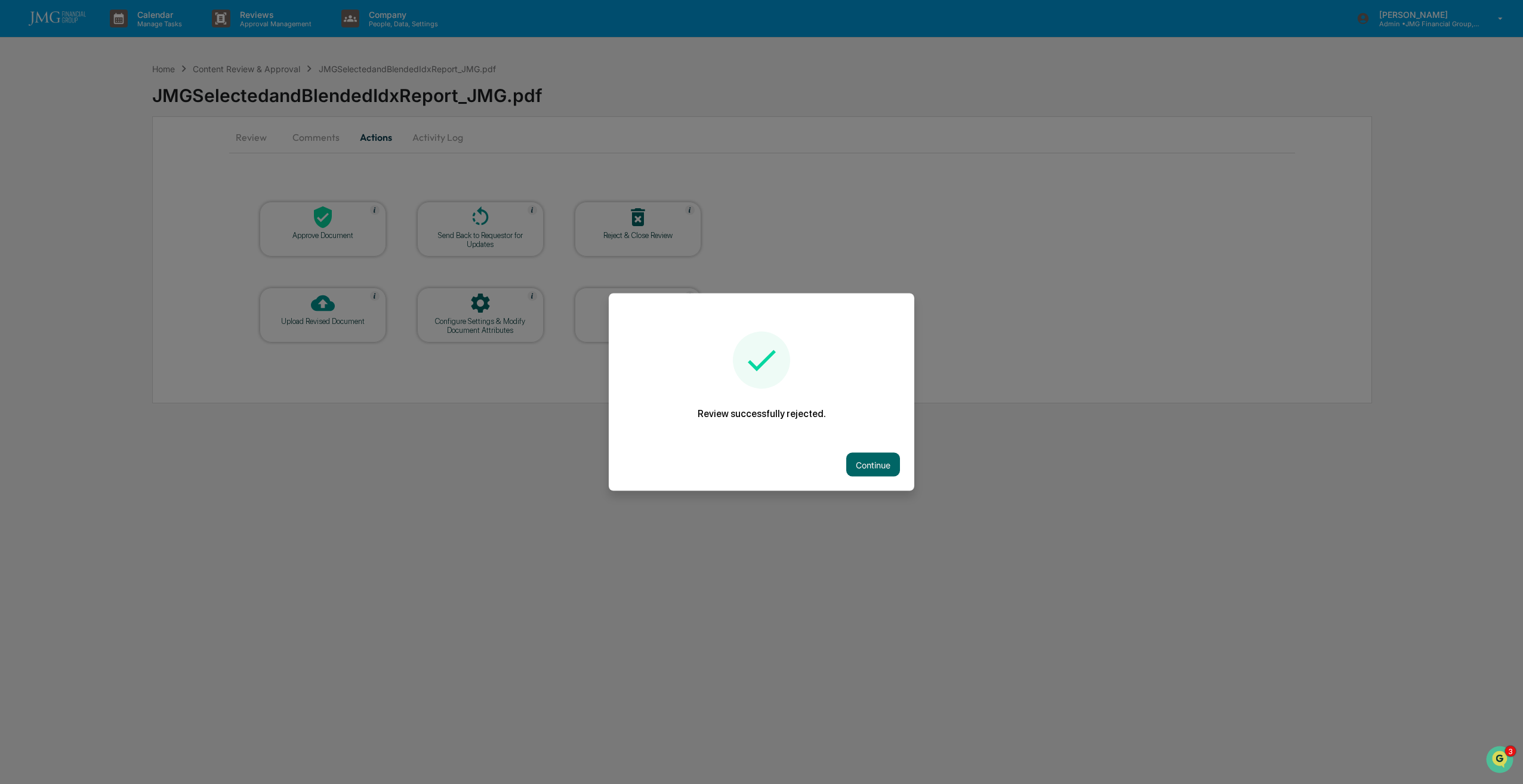
click at [880, 460] on button "Continue" at bounding box center [873, 464] width 54 height 24
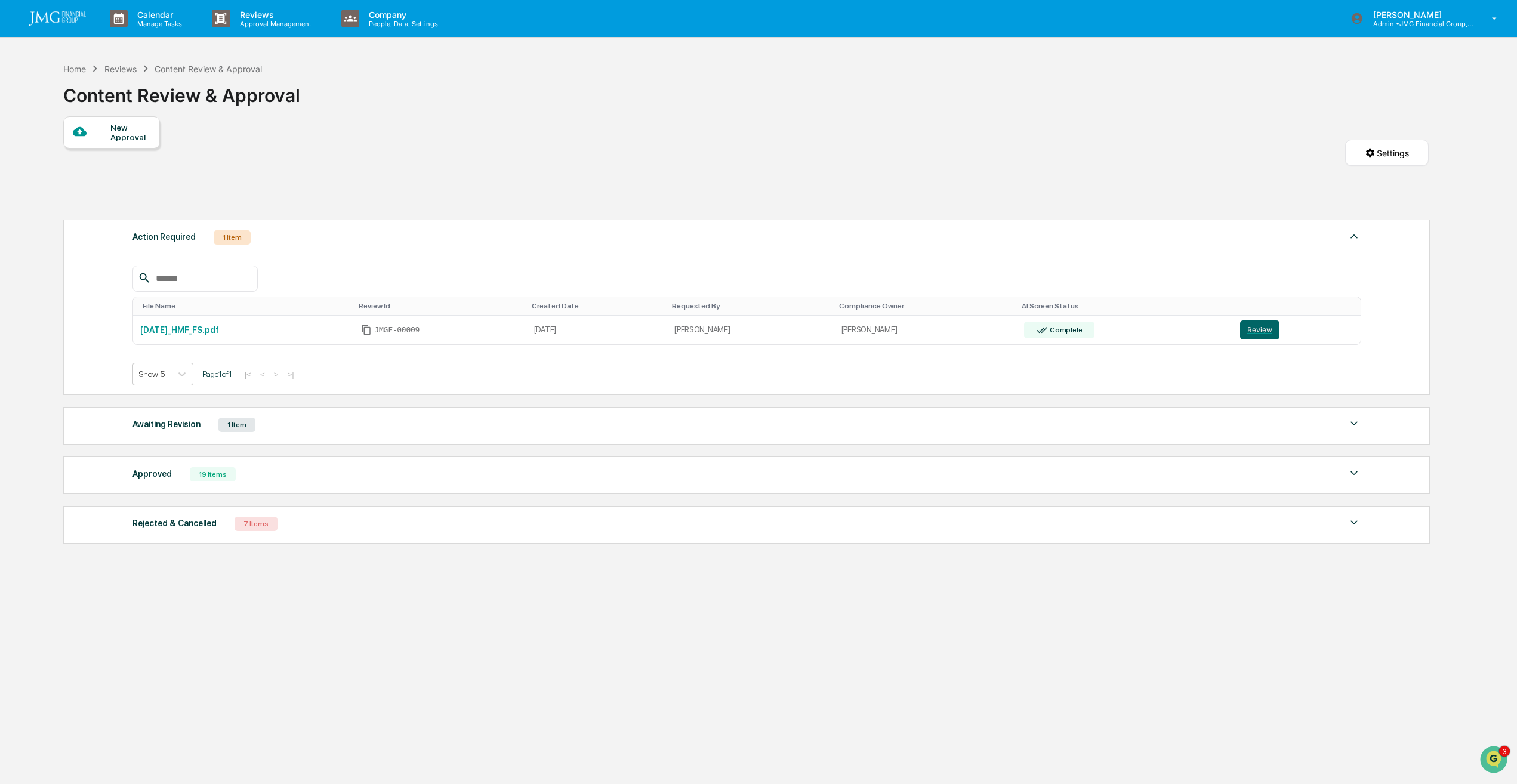
click at [1252, 334] on button "Review" at bounding box center [1259, 329] width 40 height 19
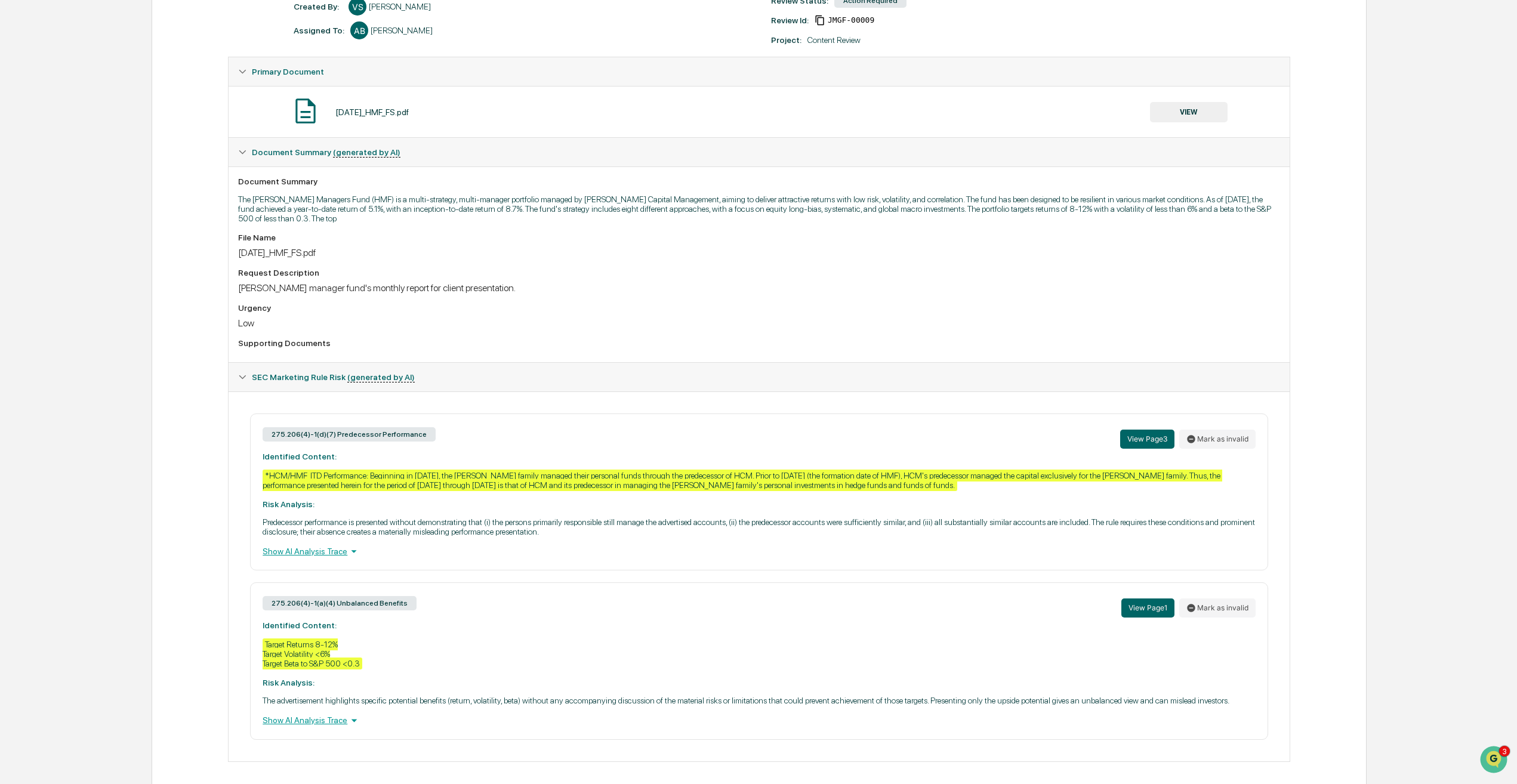
click at [1190, 111] on button "VIEW" at bounding box center [1188, 112] width 77 height 20
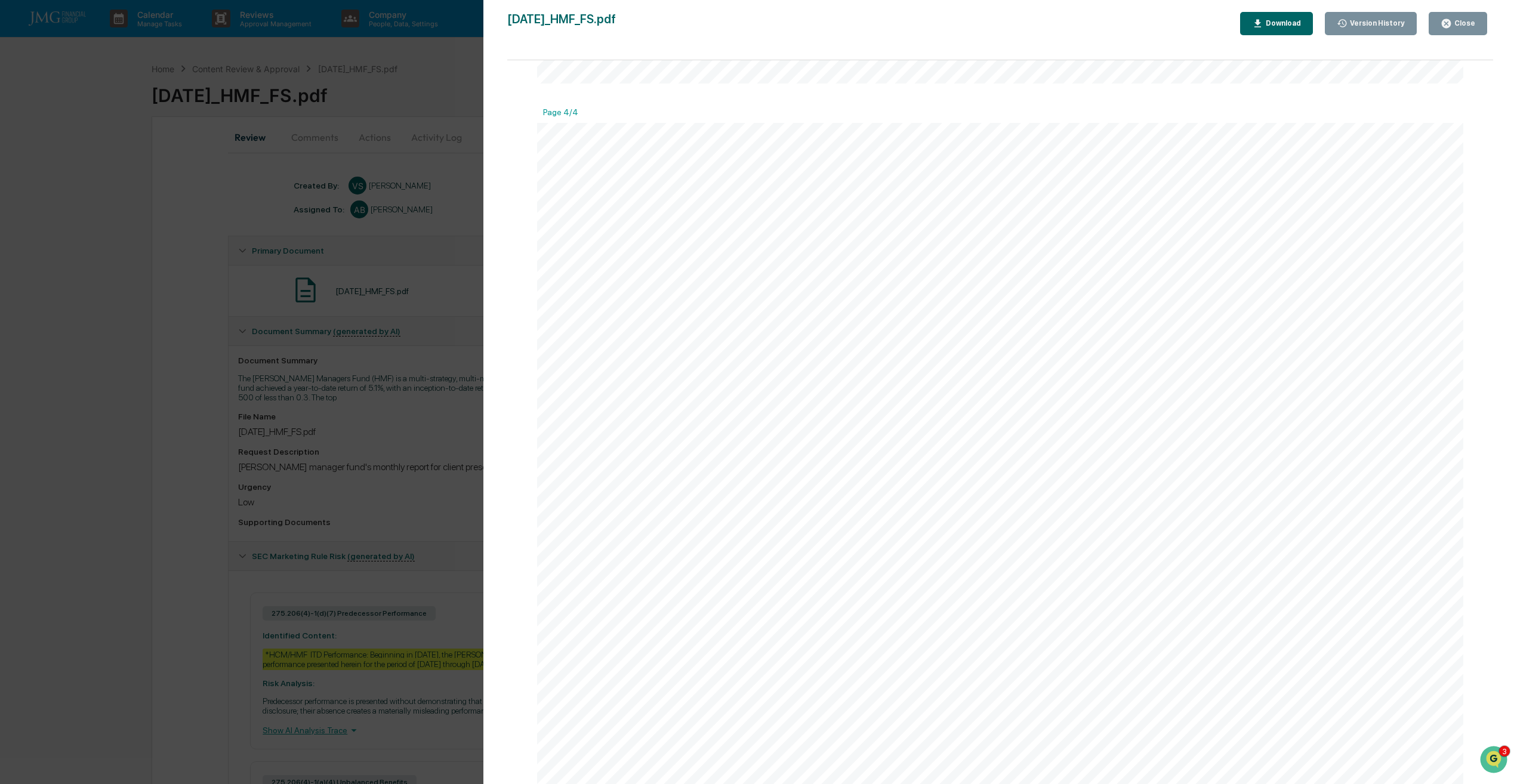
scroll to position [3439, 0]
click at [1468, 27] on div "Close" at bounding box center [1463, 23] width 23 height 9
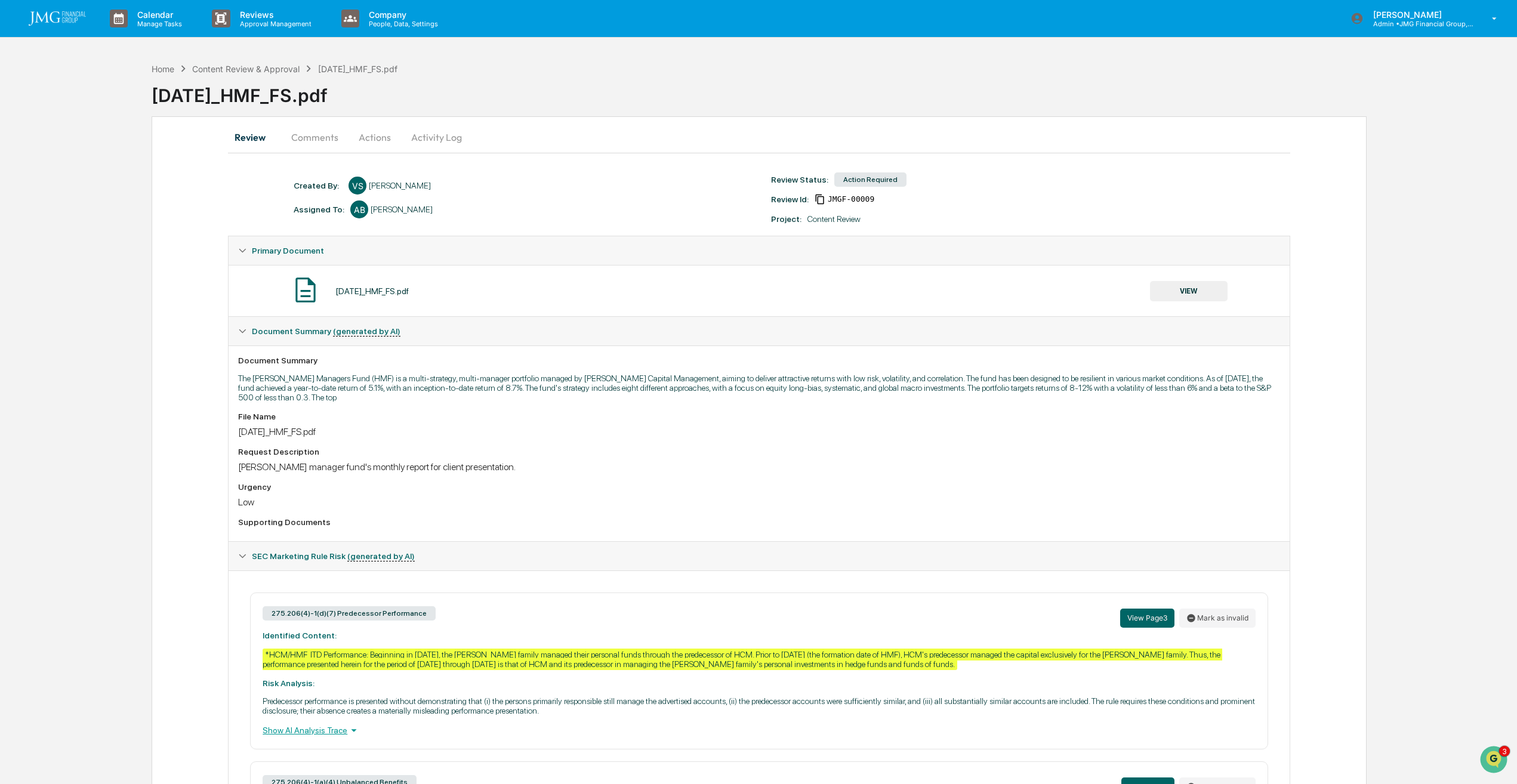
scroll to position [60, 0]
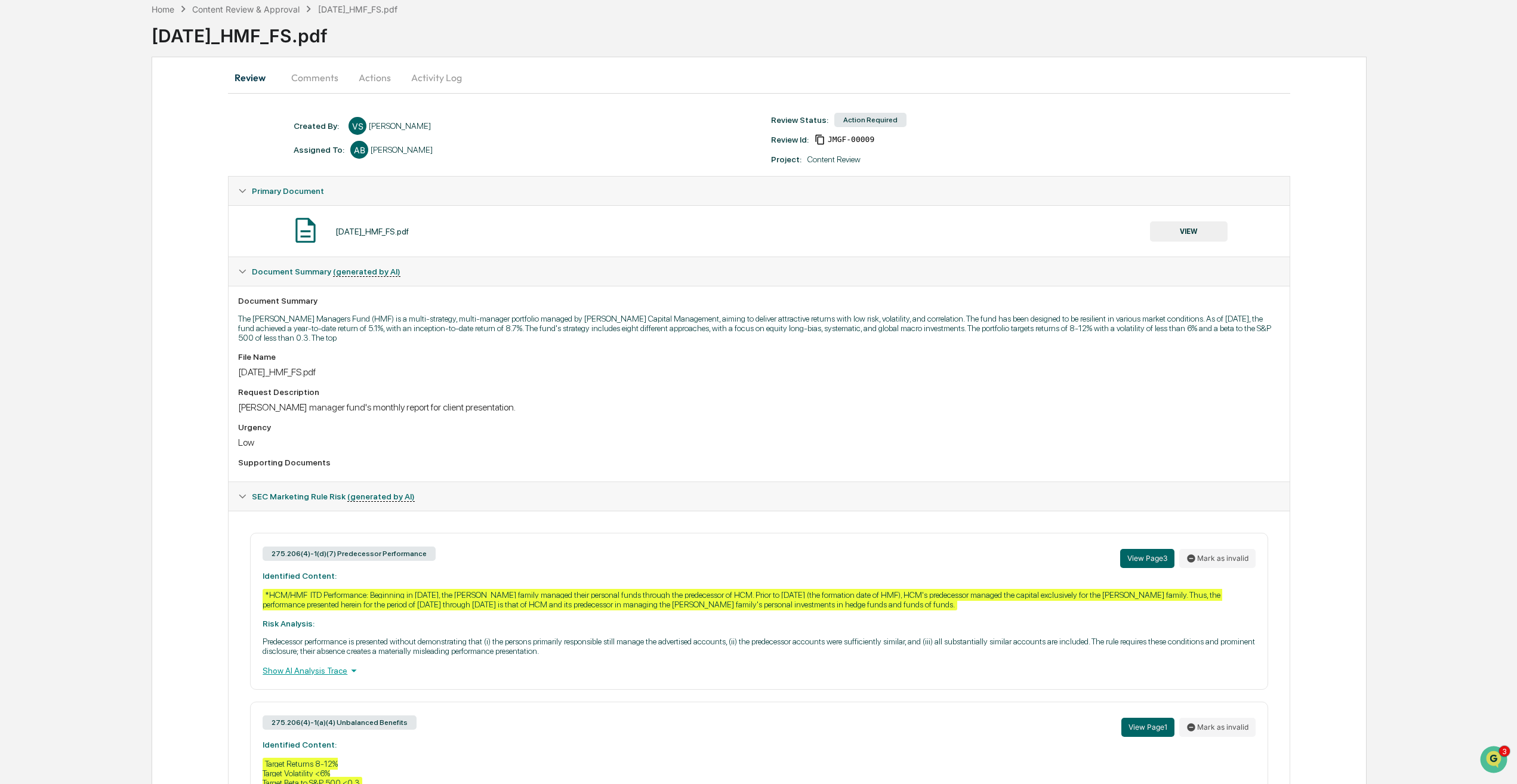
click at [1236, 559] on button "Mark as invalid" at bounding box center [1217, 558] width 76 height 19
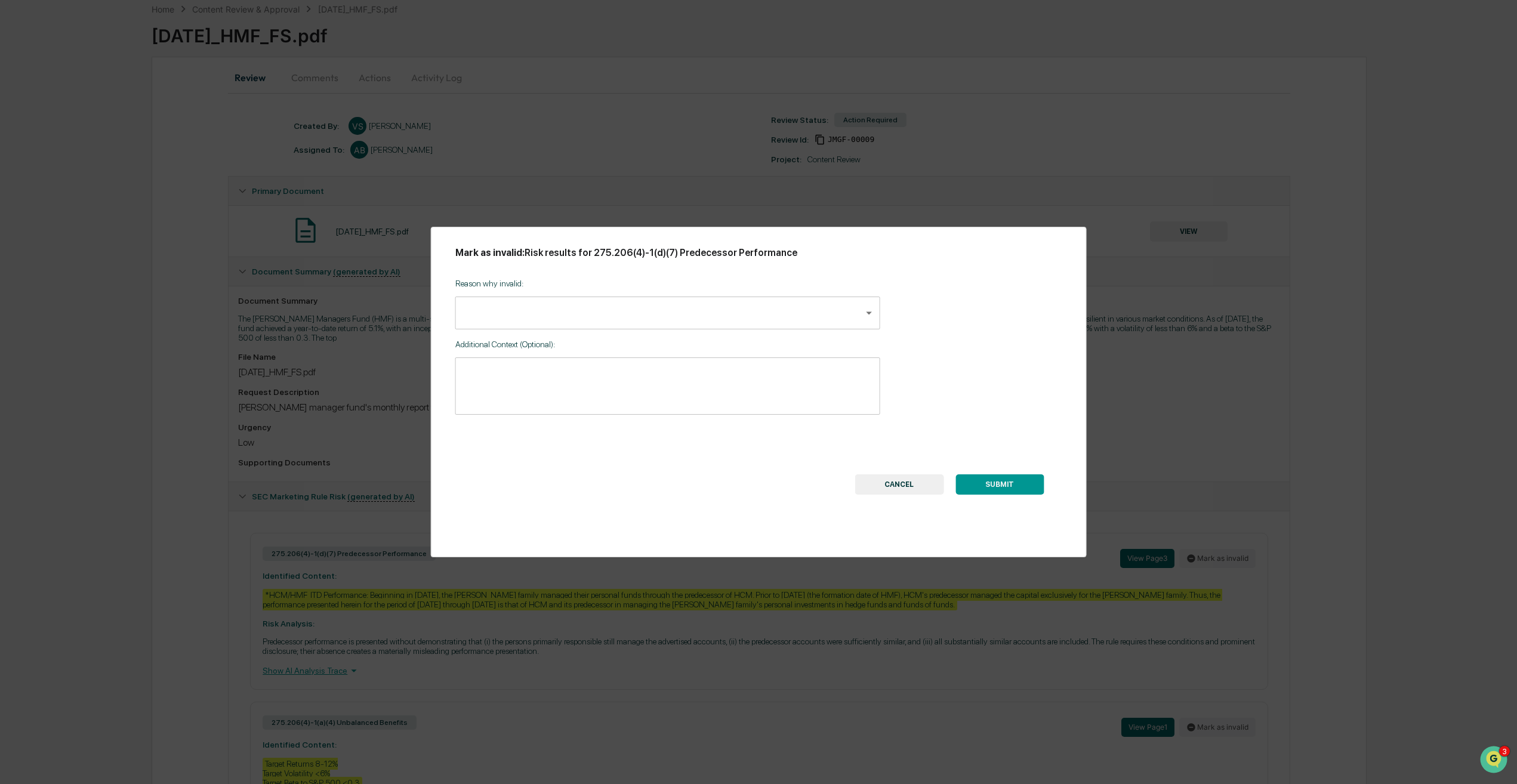
click at [839, 319] on body "Calendar Manage Tasks Reviews Approval Management Company People, Data, Setting…" at bounding box center [759, 426] width 1517 height 971
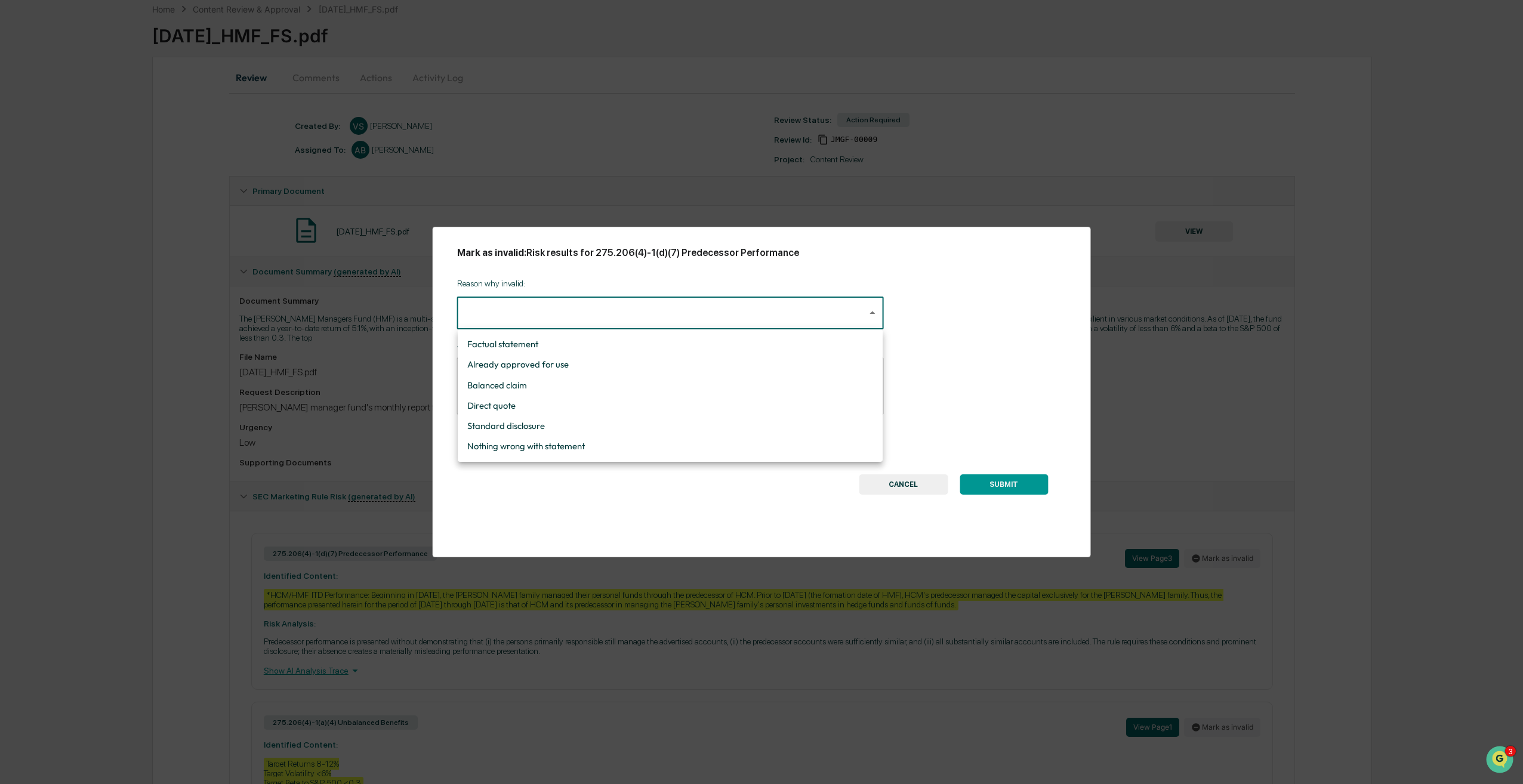
click at [533, 429] on li "Standard disclosure" at bounding box center [670, 425] width 425 height 20
type input "**********"
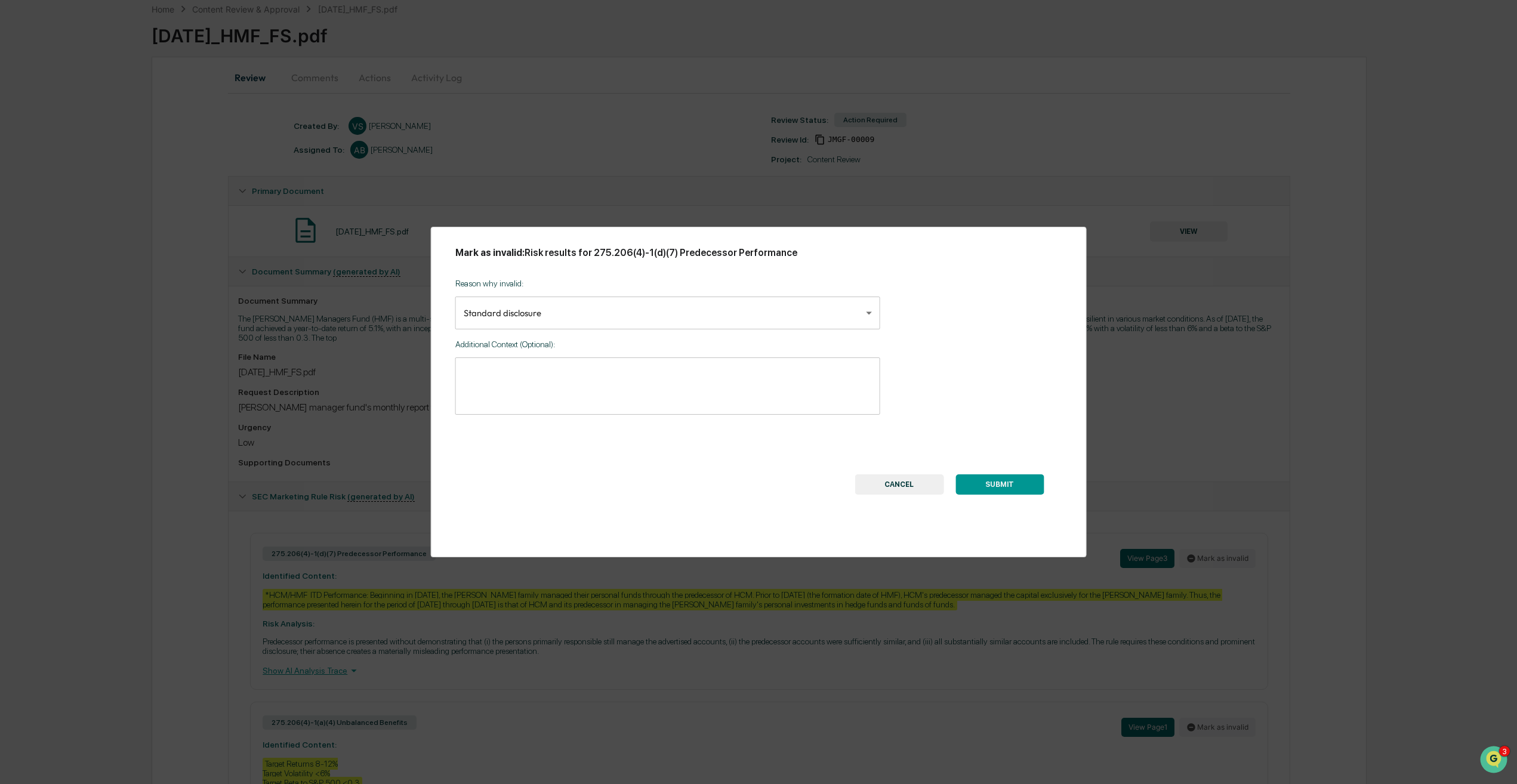
click at [1004, 481] on button "SUBMIT" at bounding box center [999, 484] width 88 height 20
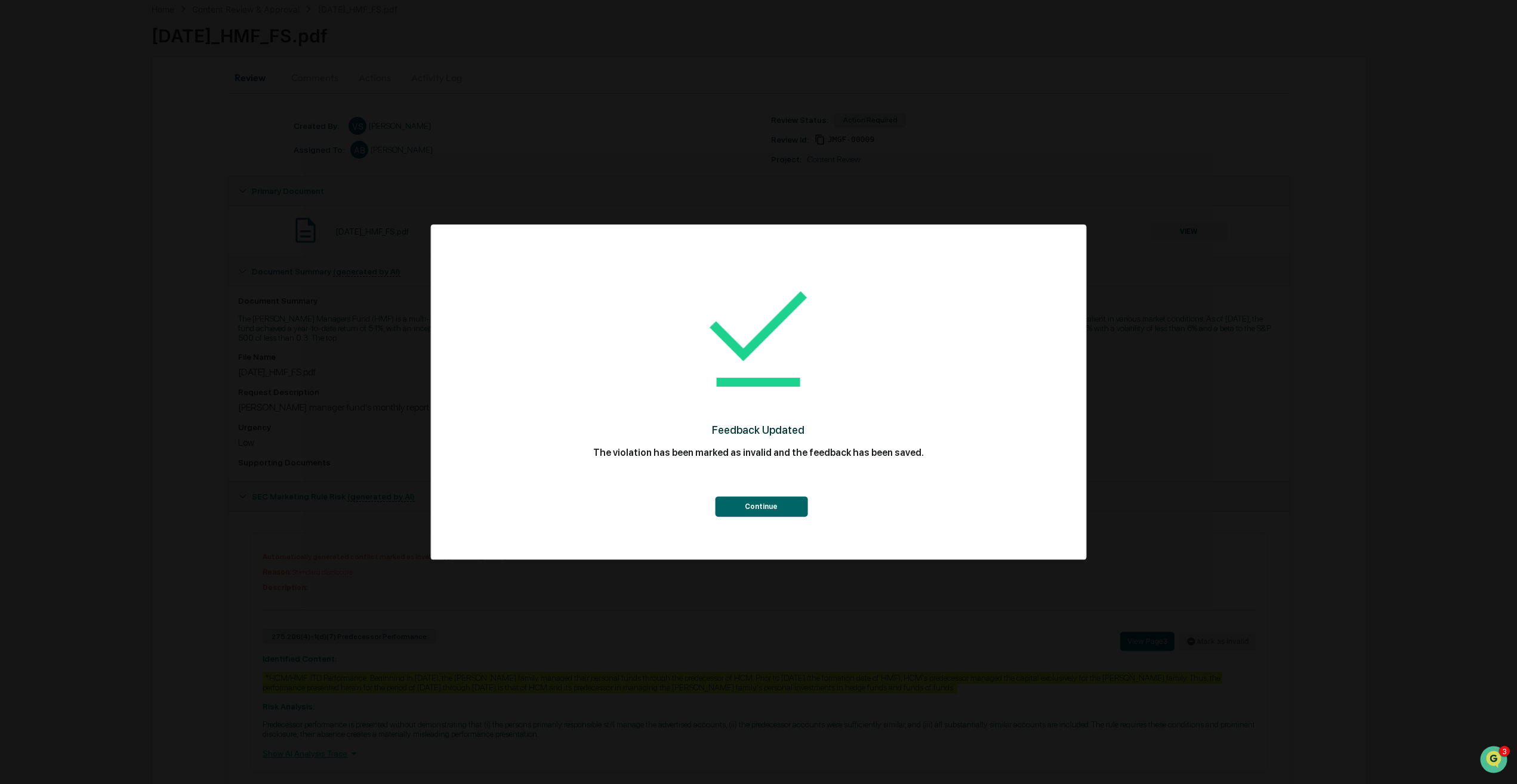
click at [768, 509] on button "Continue" at bounding box center [761, 506] width 93 height 20
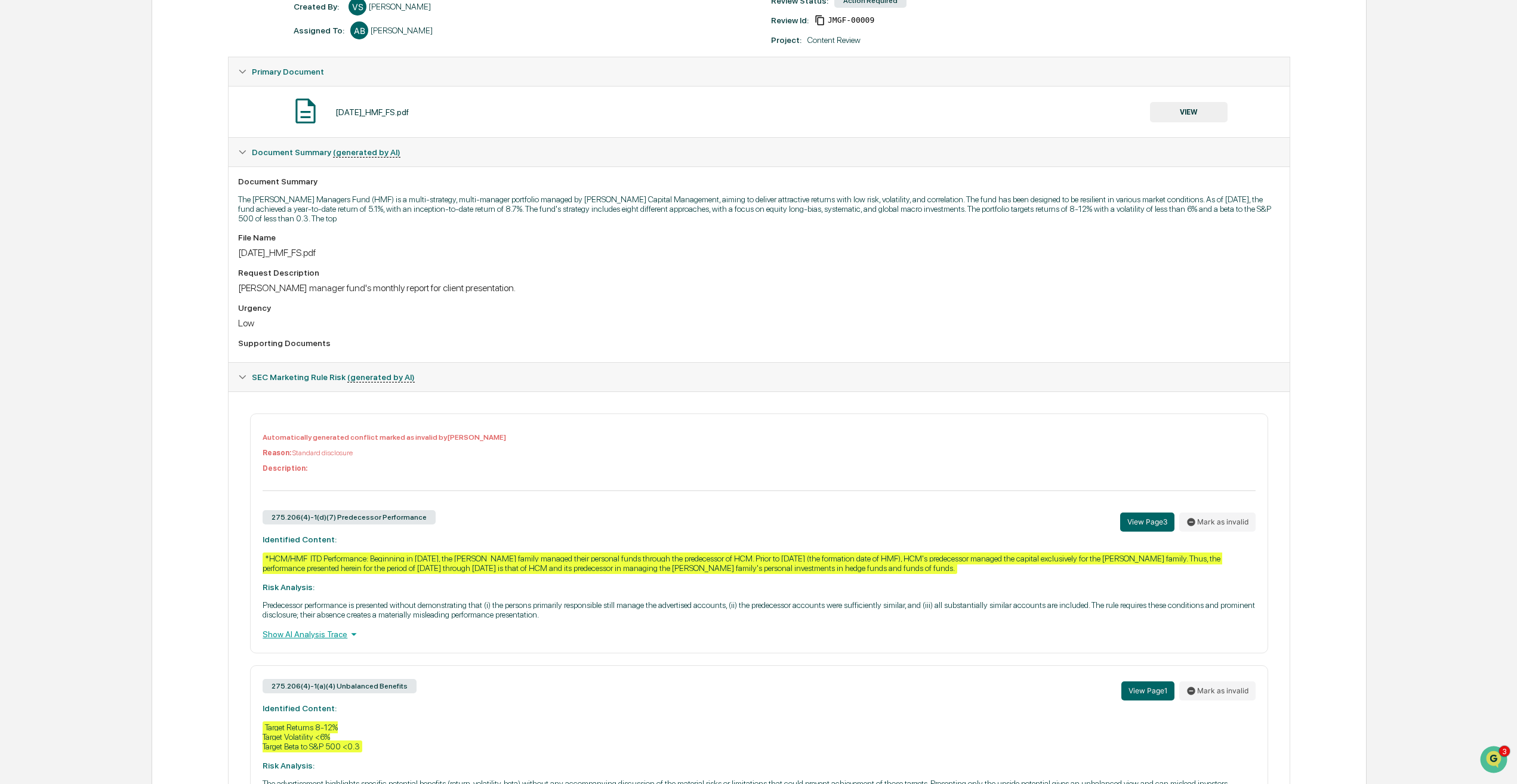
scroll to position [270, 0]
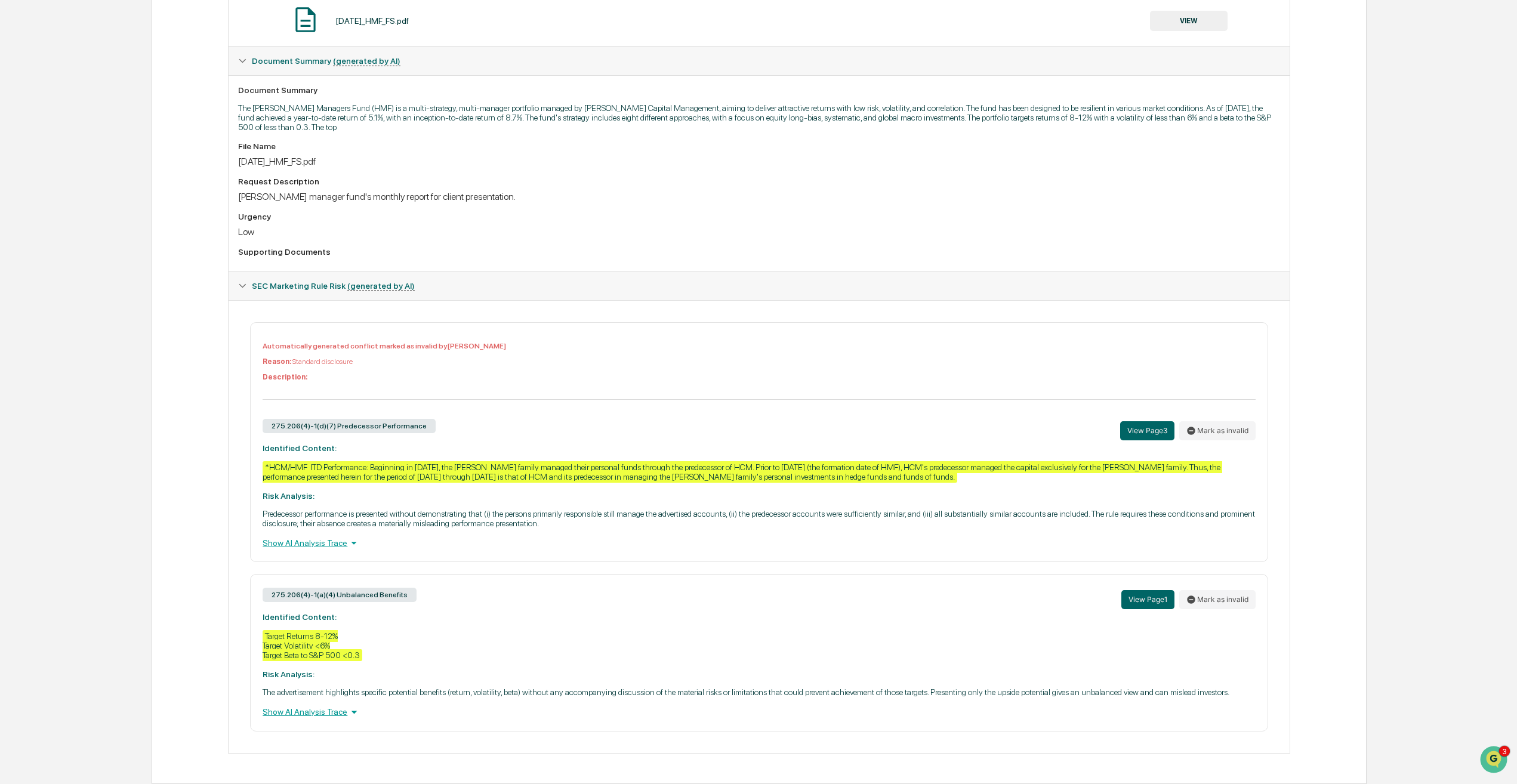
click at [1223, 600] on button "Mark as invalid" at bounding box center [1217, 600] width 76 height 19
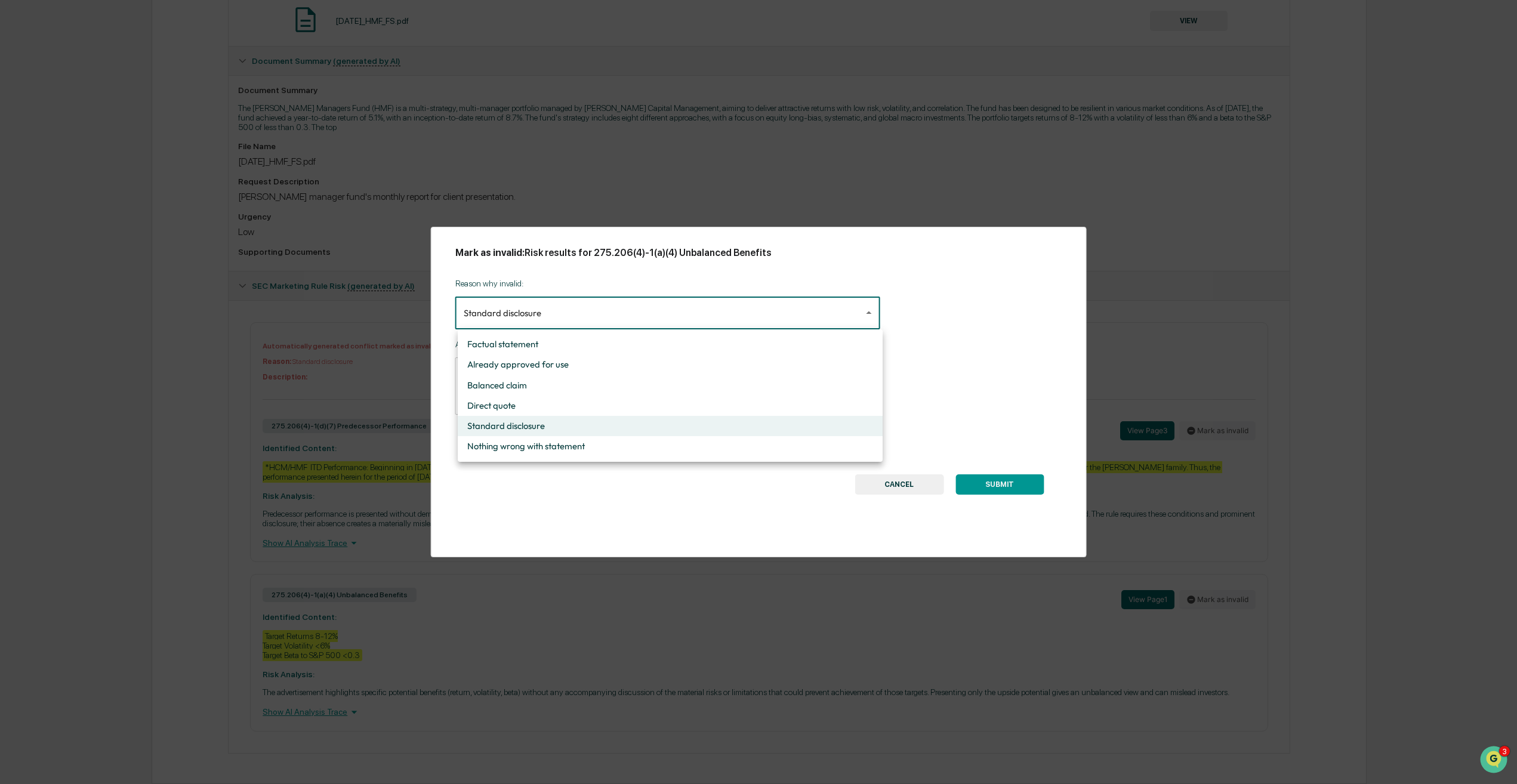
click at [776, 319] on body "Calendar Manage Tasks Reviews Approval Management Company People, Data, Setting…" at bounding box center [759, 257] width 1517 height 1054
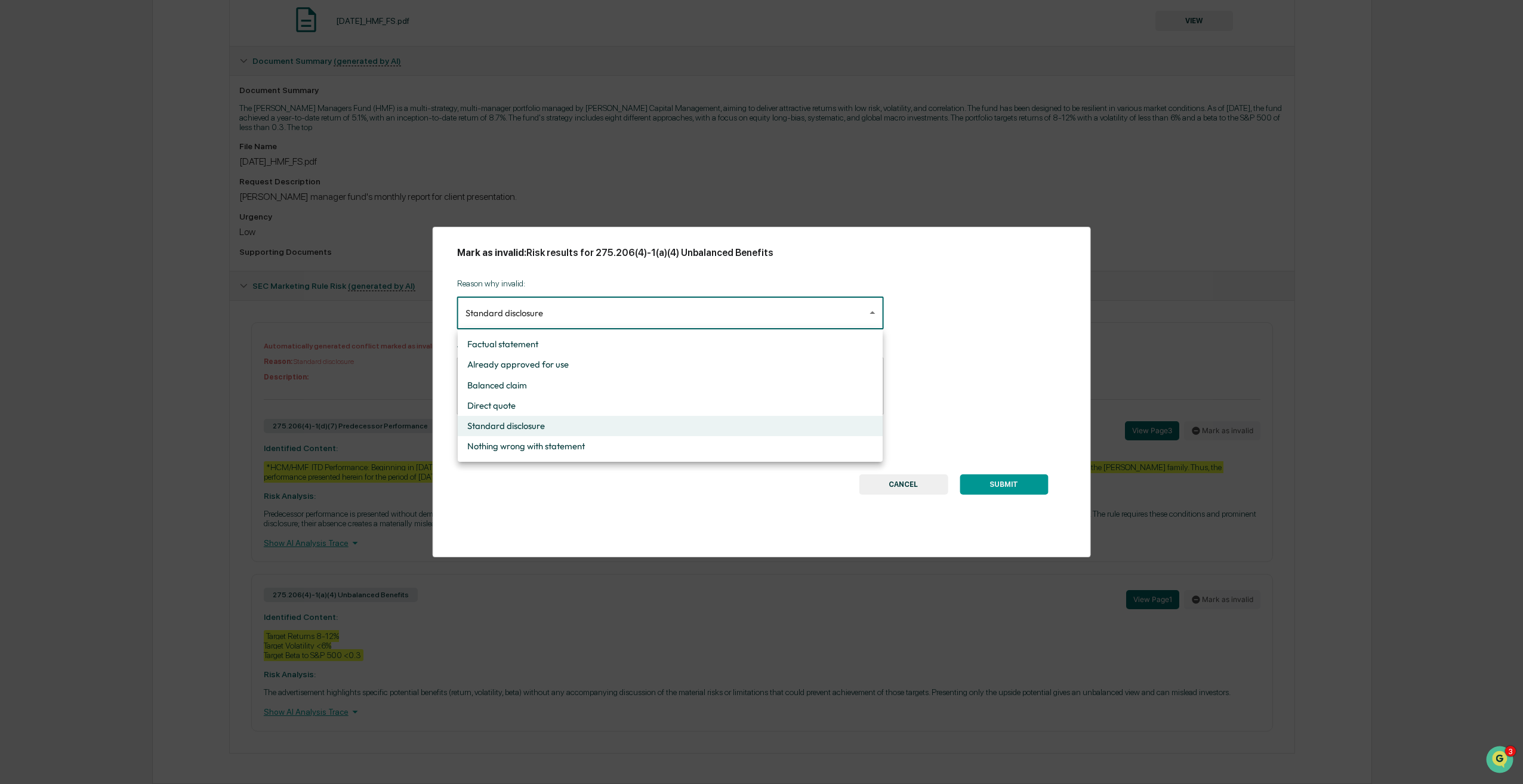
click at [776, 319] on div at bounding box center [761, 392] width 1523 height 784
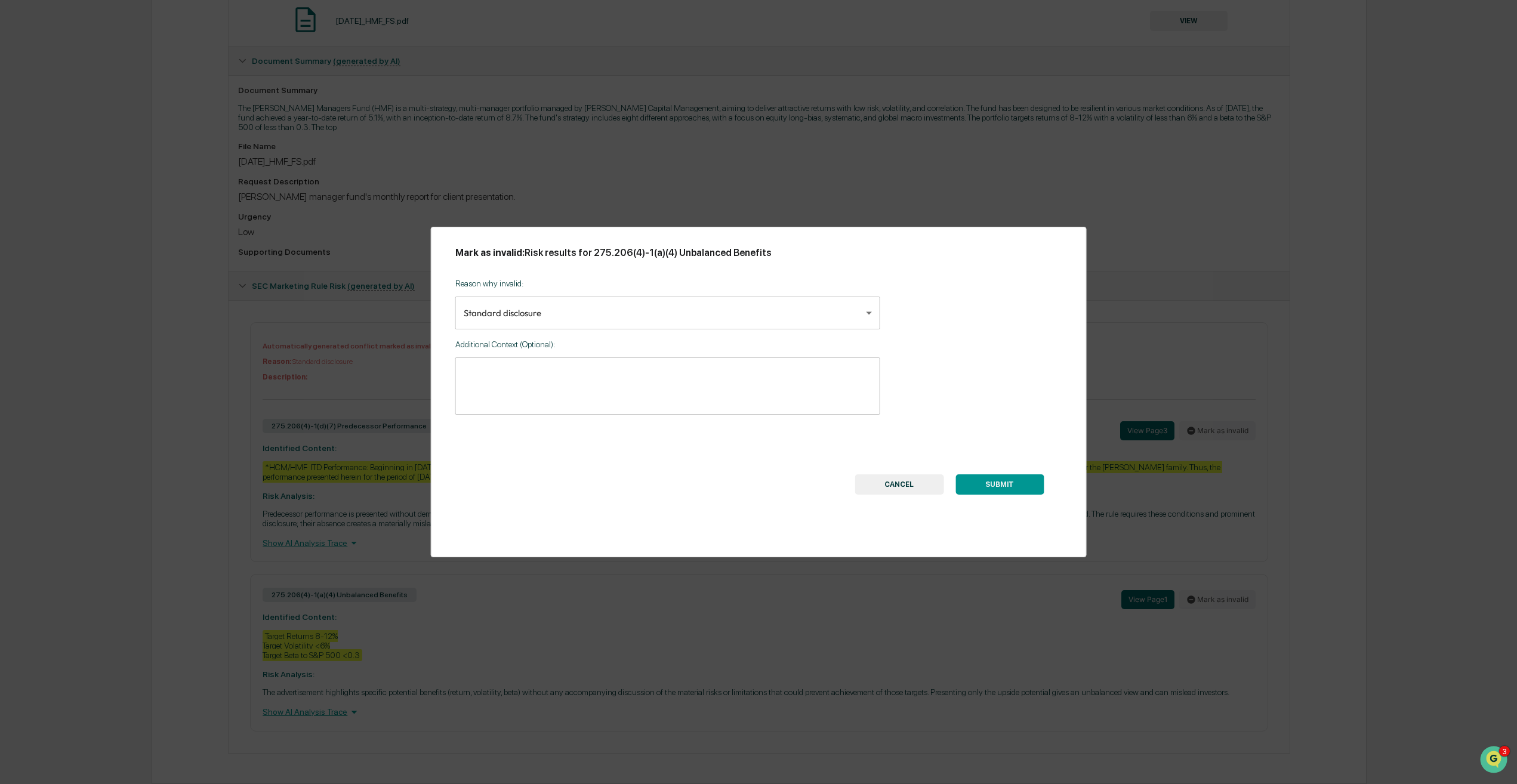
click at [1015, 488] on button "SUBMIT" at bounding box center [999, 484] width 88 height 20
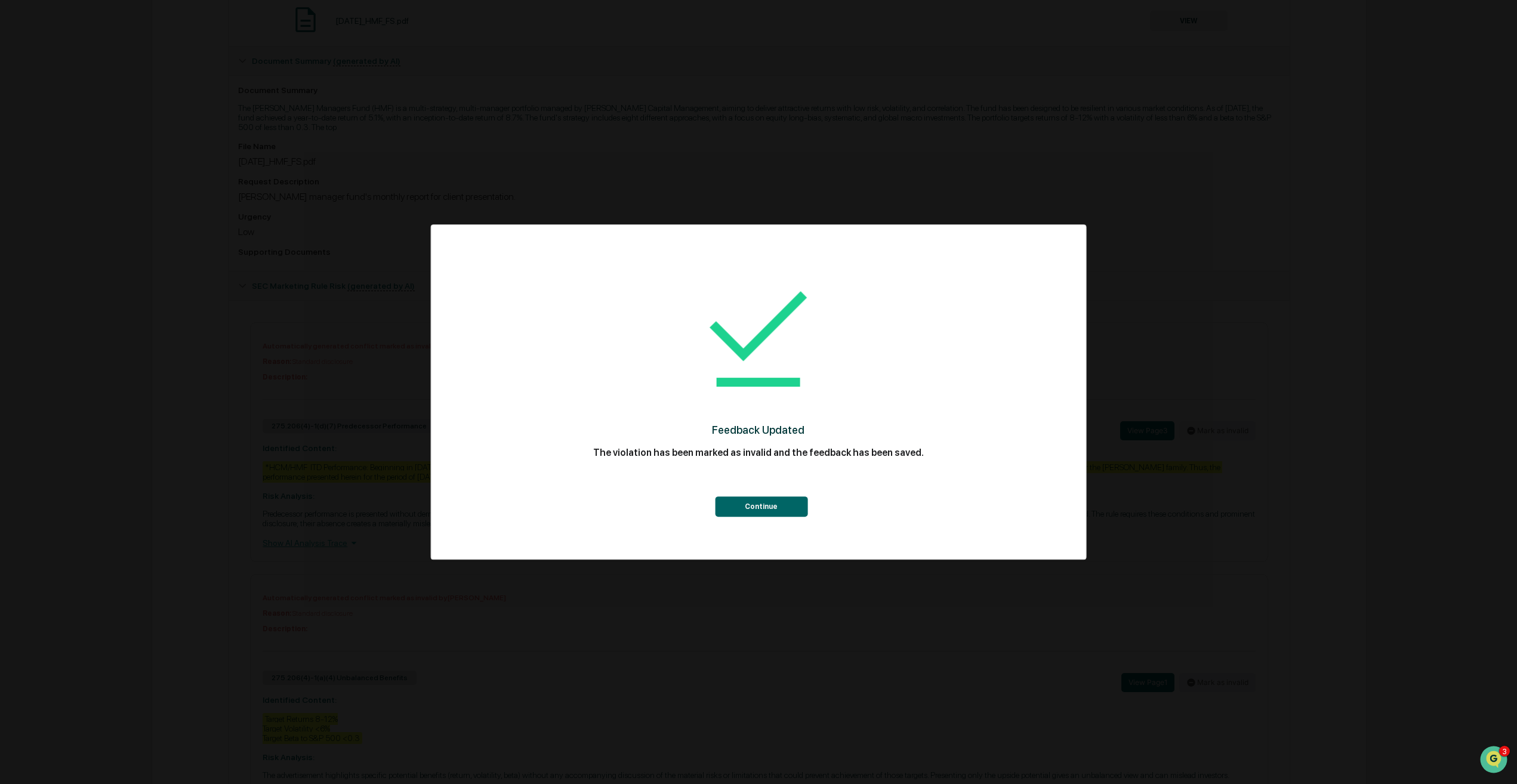
click at [759, 502] on button "Continue" at bounding box center [761, 506] width 93 height 20
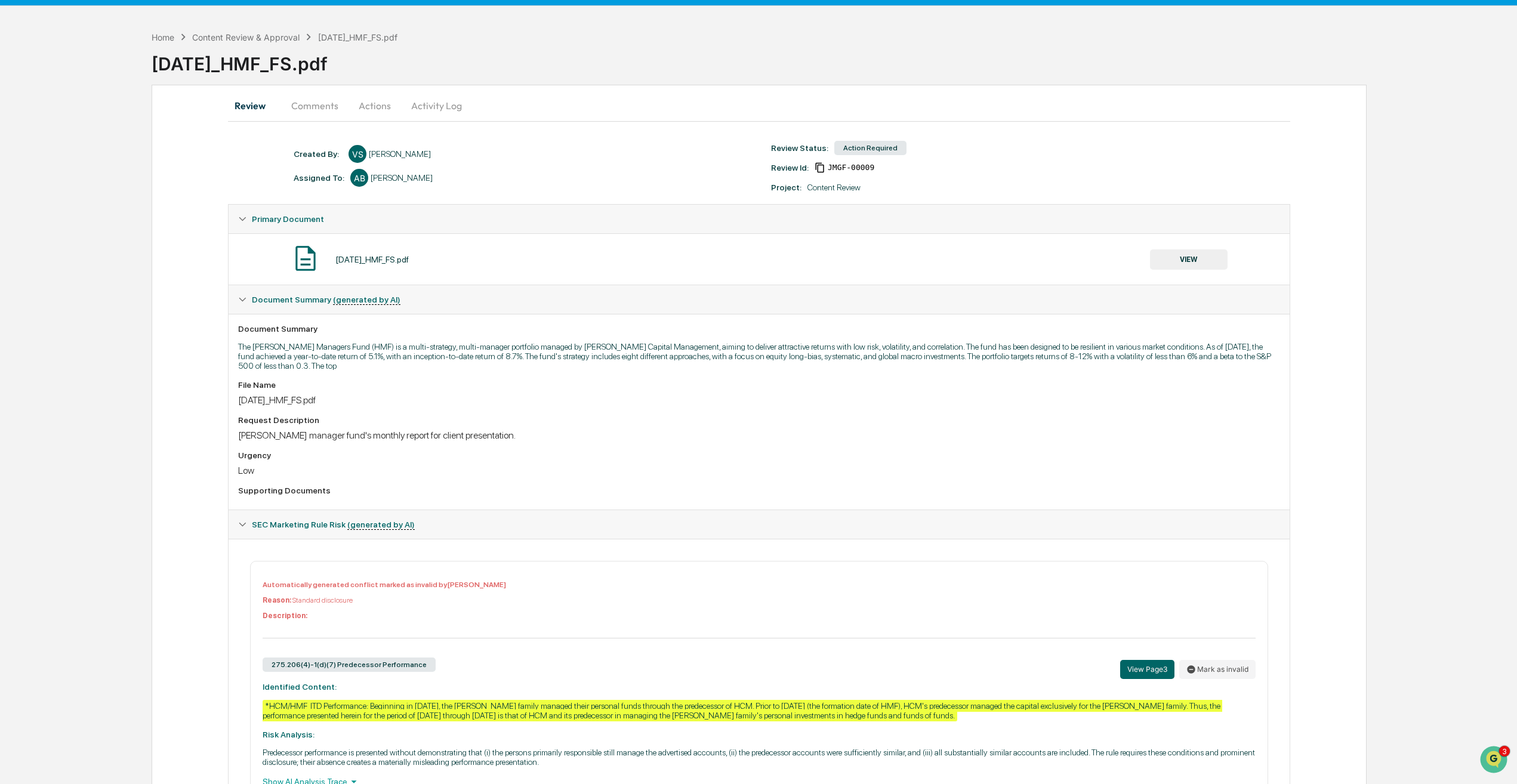
scroll to position [0, 0]
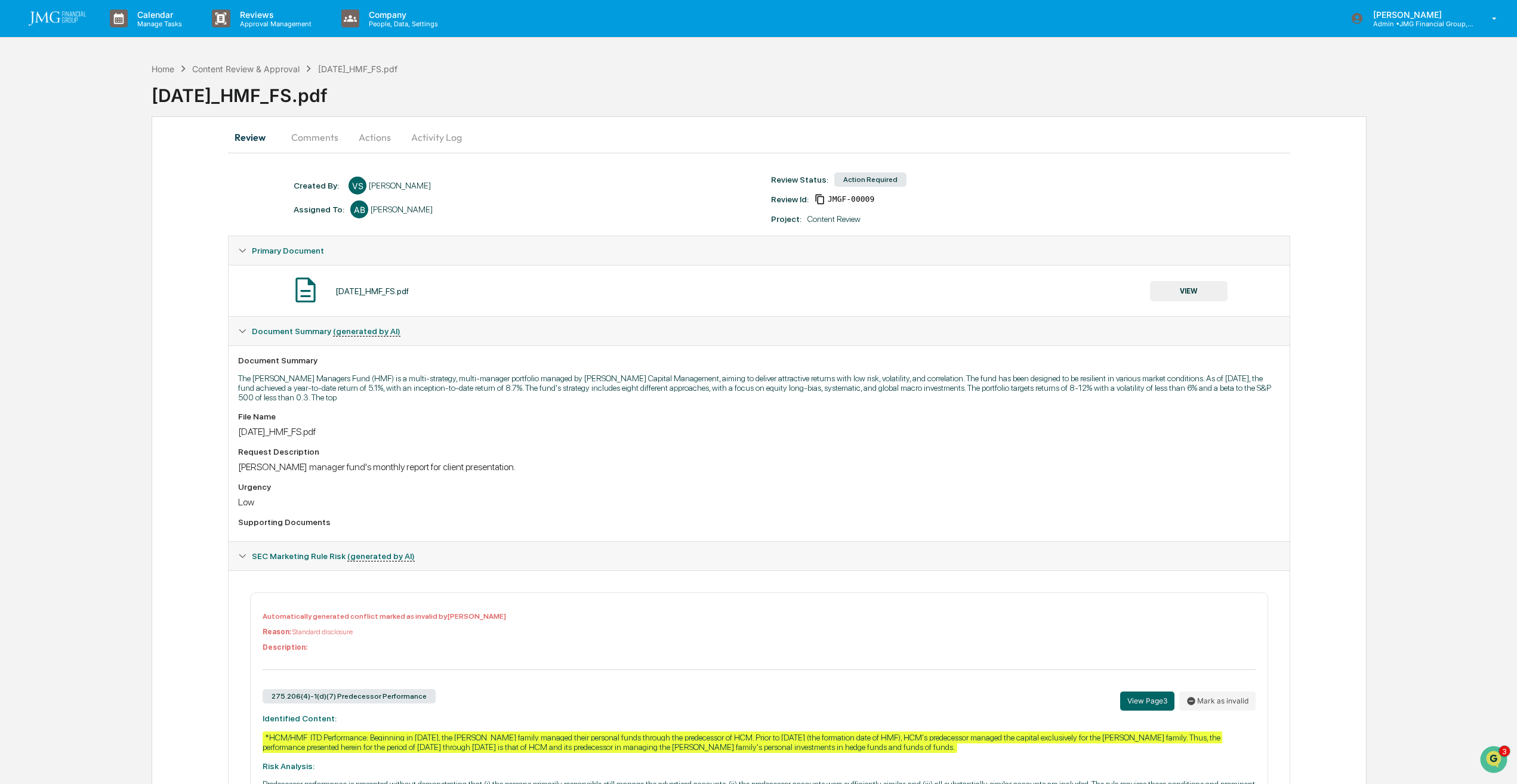
click at [380, 143] on button "Actions" at bounding box center [375, 137] width 54 height 29
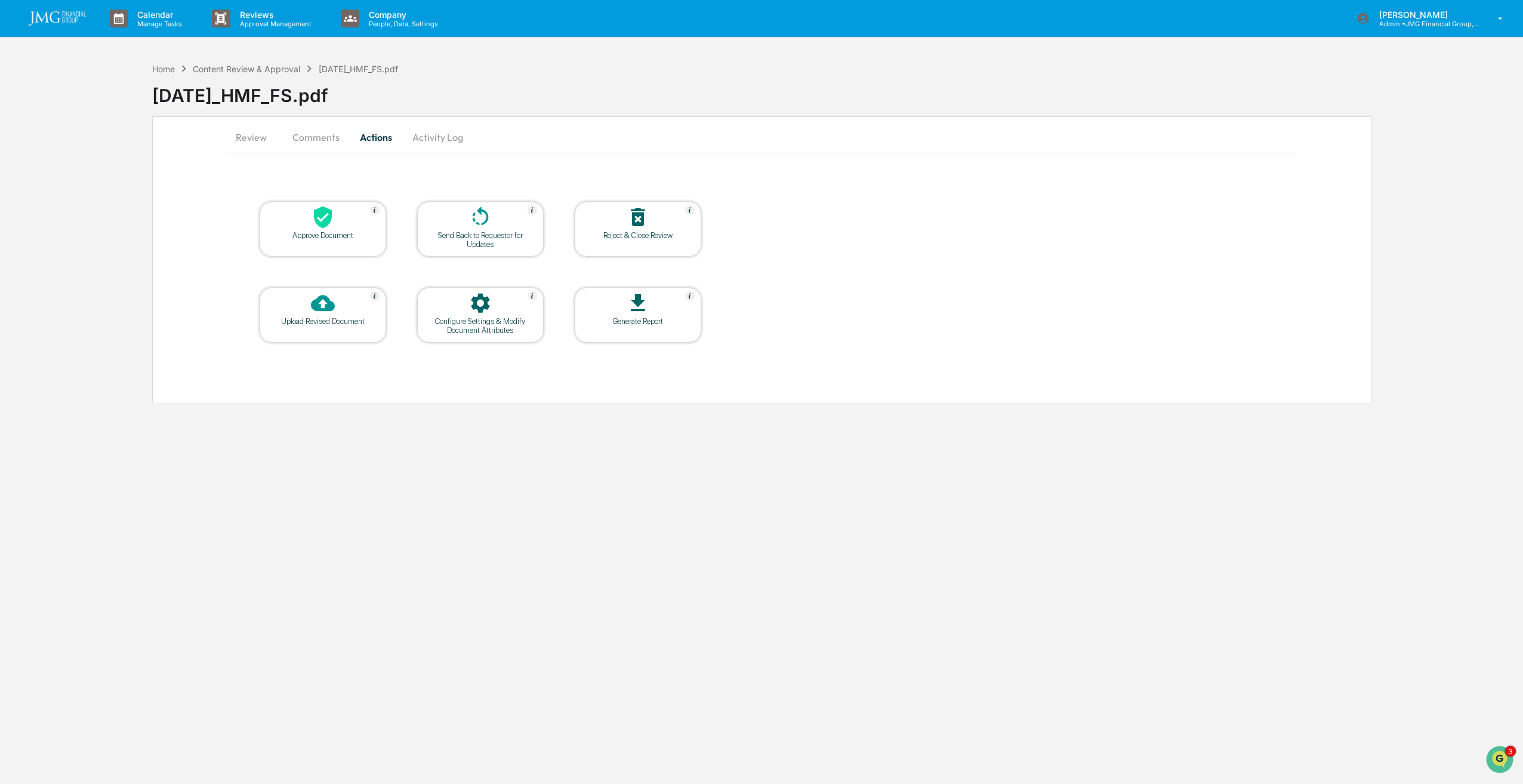
click at [317, 230] on div at bounding box center [323, 218] width 119 height 26
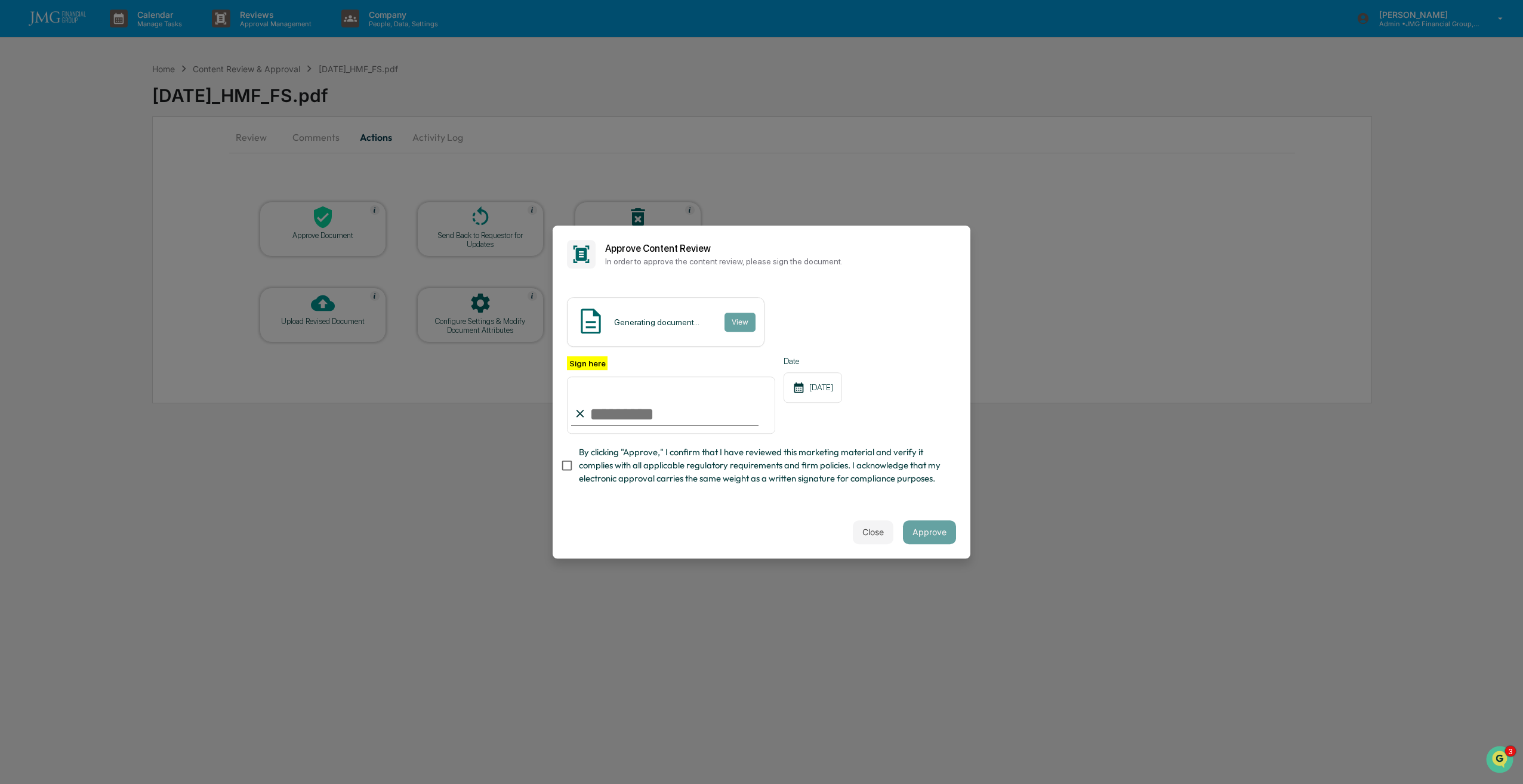
click at [624, 414] on input "Sign here" at bounding box center [671, 405] width 208 height 57
type input "**********"
click at [931, 530] on button "Approve" at bounding box center [929, 532] width 53 height 24
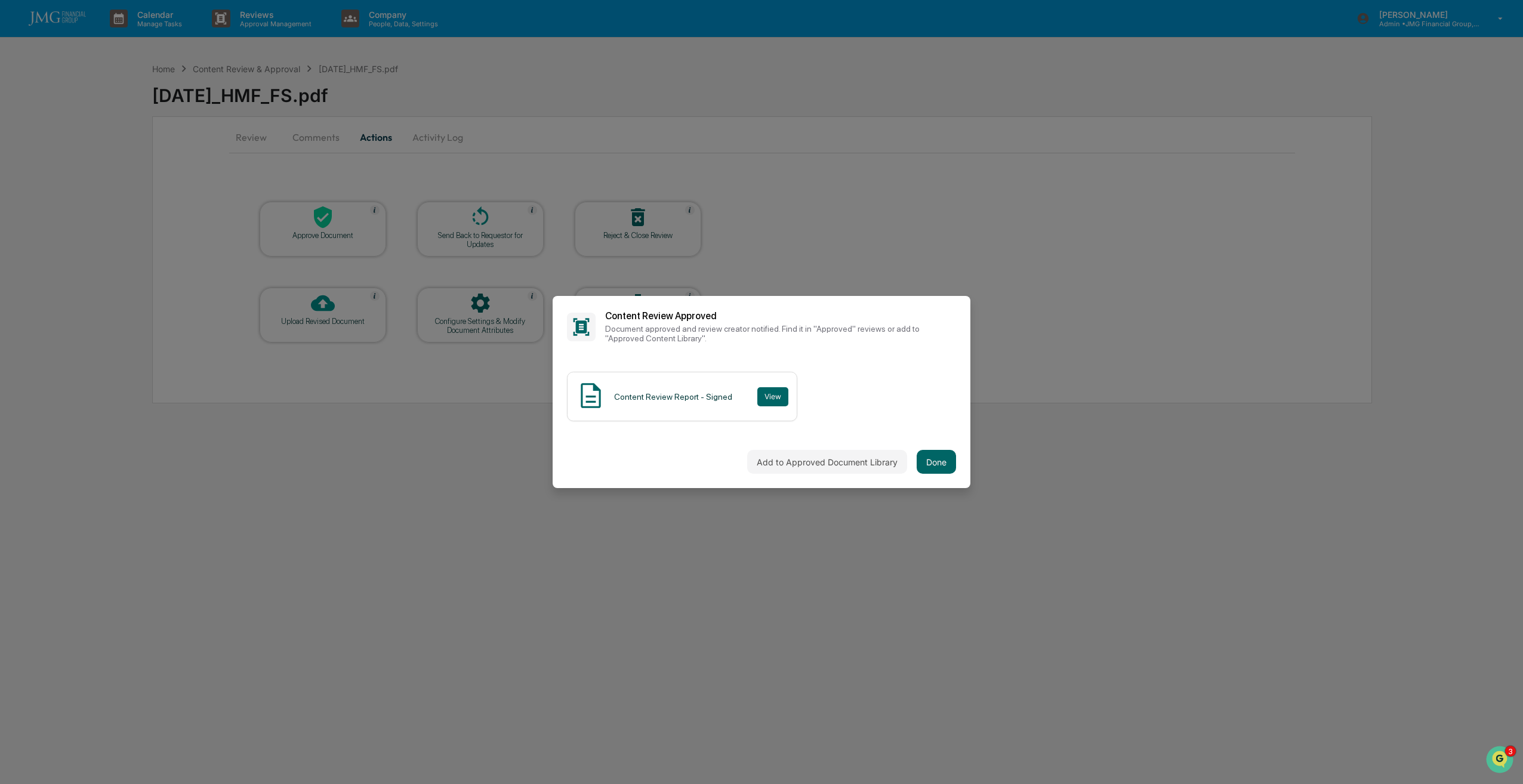
click at [940, 461] on button "Done" at bounding box center [936, 461] width 40 height 24
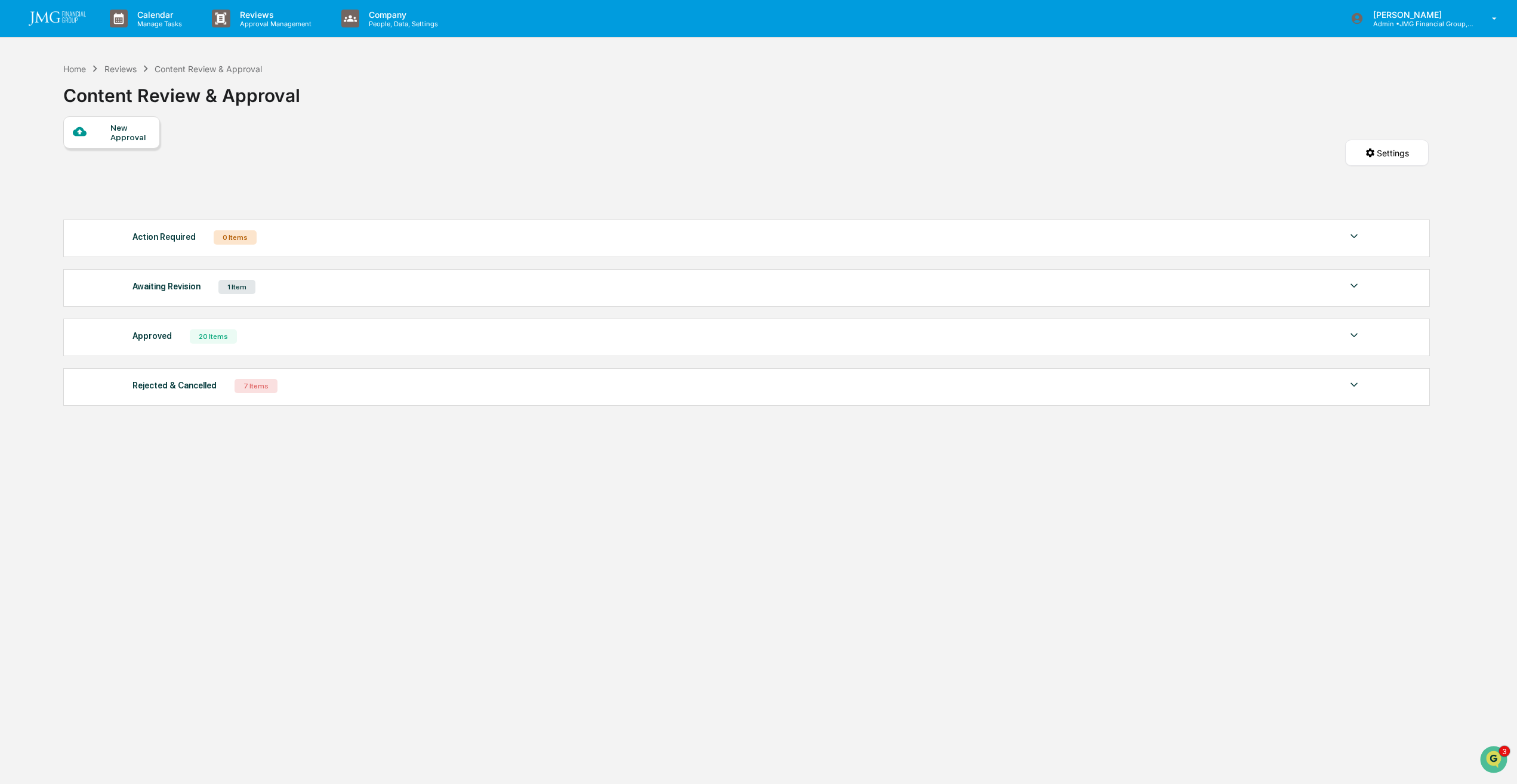
click at [75, 70] on div "Home" at bounding box center [74, 69] width 23 height 10
